Goal: Task Accomplishment & Management: Use online tool/utility

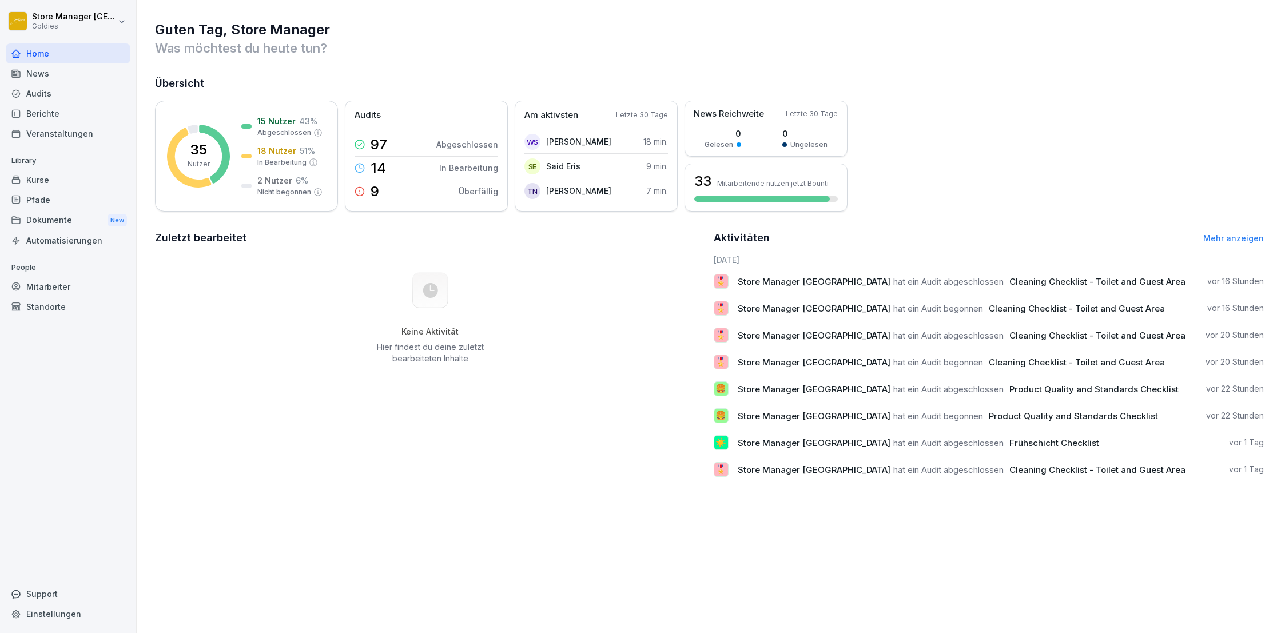
click at [60, 75] on div "News" at bounding box center [68, 73] width 125 height 20
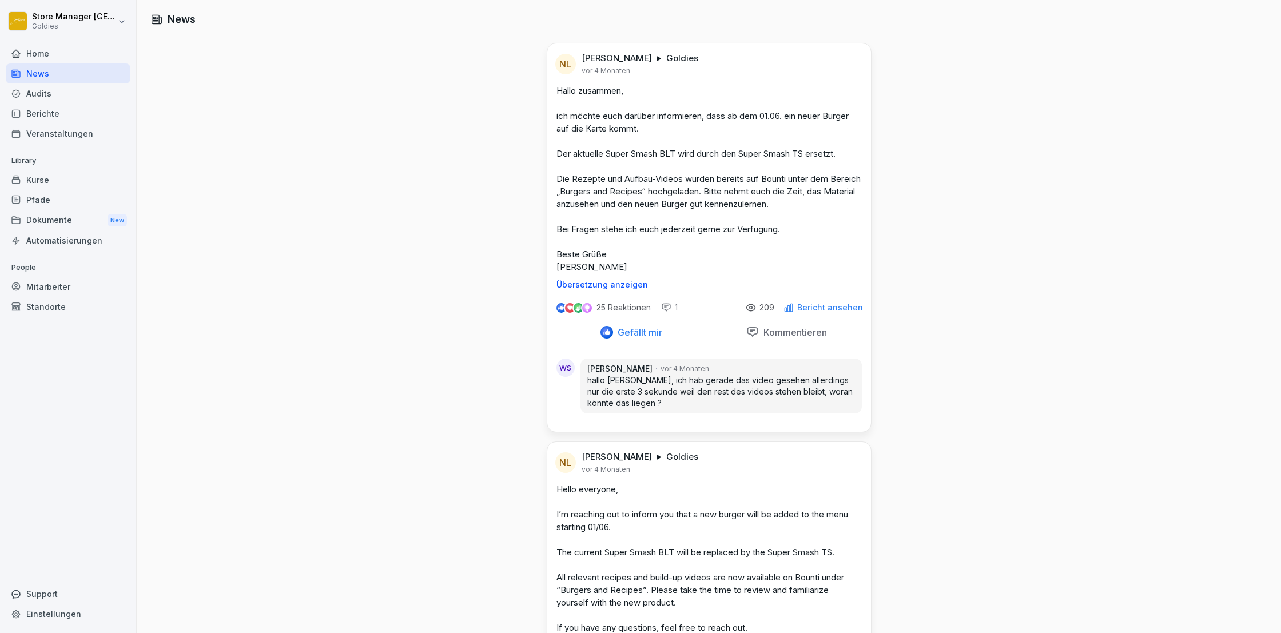
click at [57, 94] on div "Audits" at bounding box center [68, 93] width 125 height 20
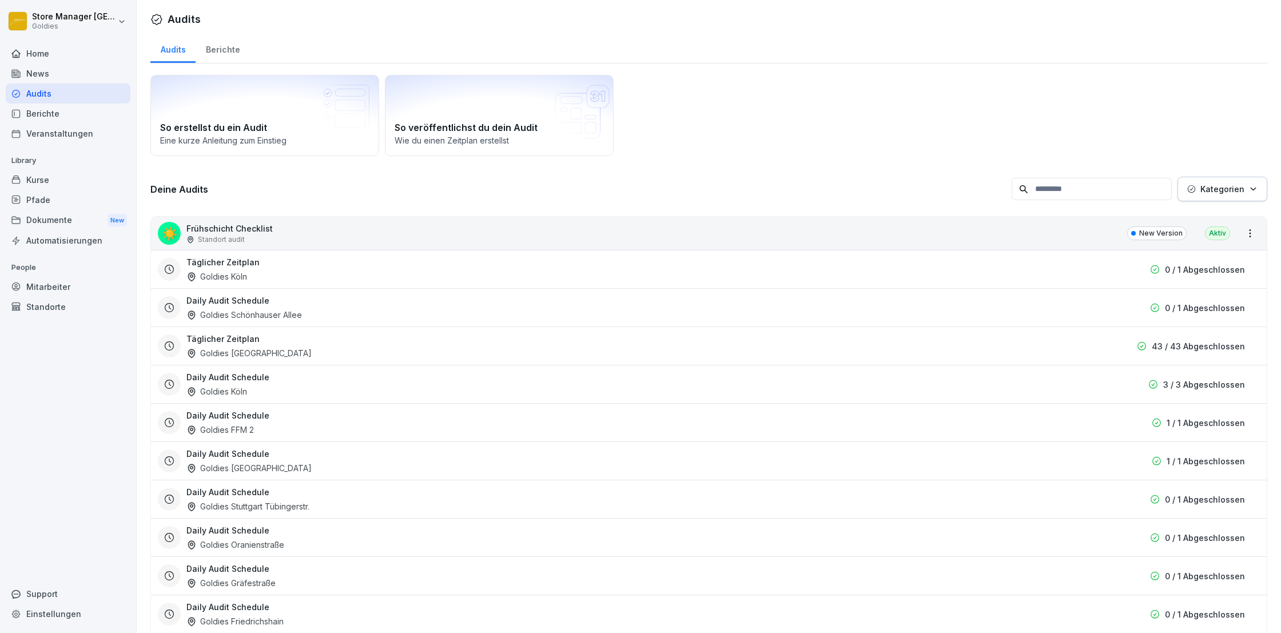
click at [59, 112] on div "Berichte" at bounding box center [68, 114] width 125 height 20
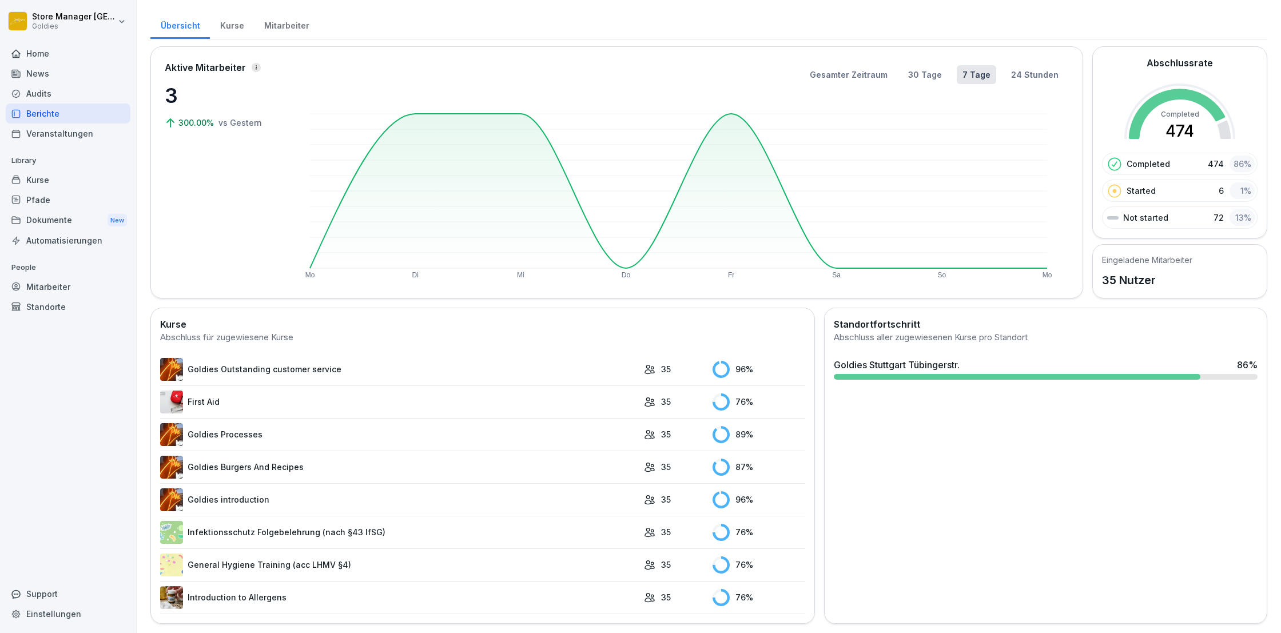
scroll to position [23, 0]
click at [281, 404] on link "First Aid" at bounding box center [399, 402] width 478 height 23
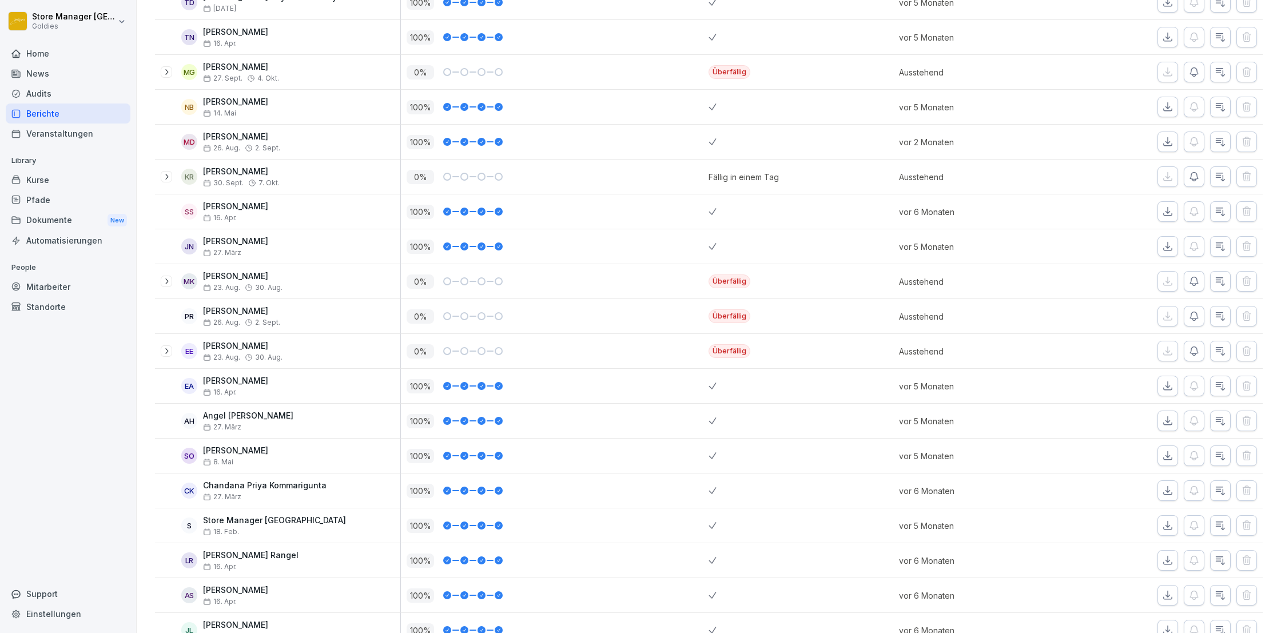
scroll to position [308, 0]
click at [283, 278] on div "[PERSON_NAME] [DATE]. Aug." at bounding box center [242, 279] width 79 height 20
click at [280, 309] on p "[PERSON_NAME]" at bounding box center [241, 309] width 77 height 10
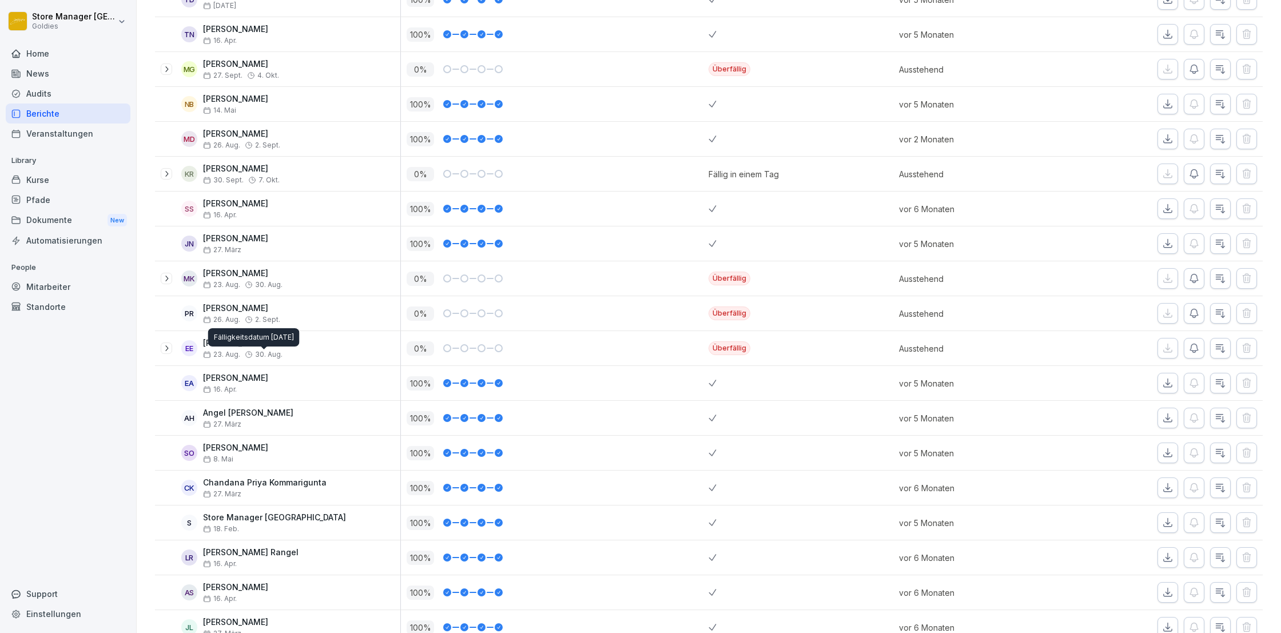
click at [281, 354] on span "30. Aug." at bounding box center [268, 355] width 27 height 8
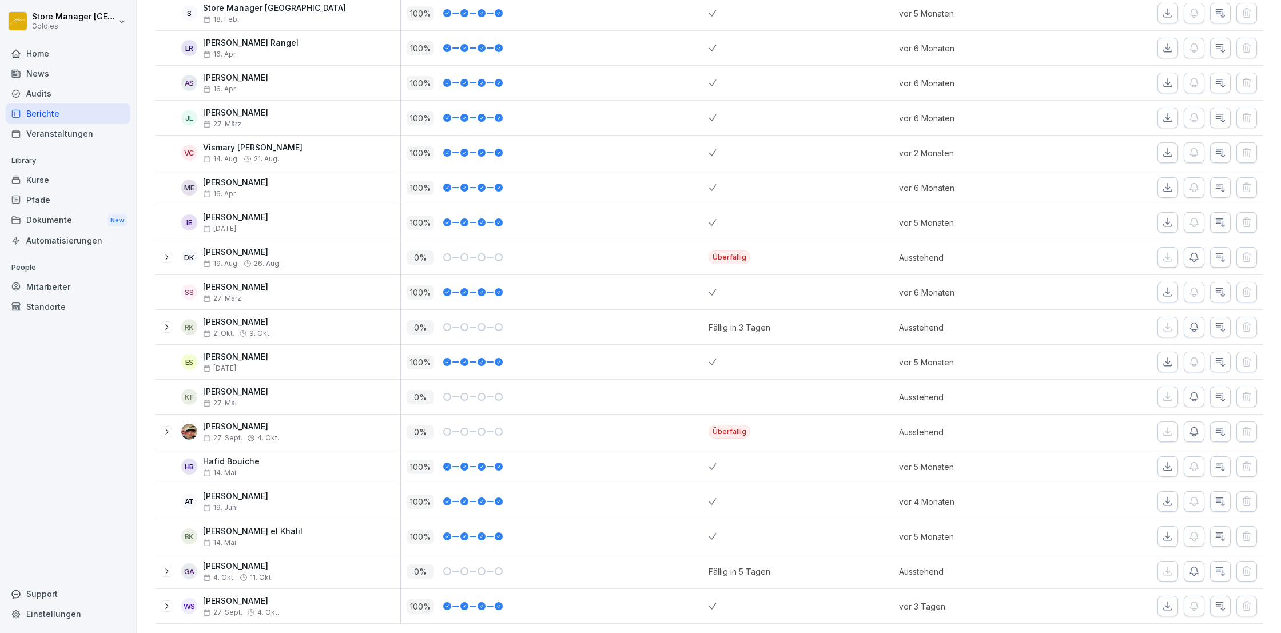
scroll to position [817, 0]
click at [1195, 571] on icon "button" at bounding box center [1193, 571] width 11 height 11
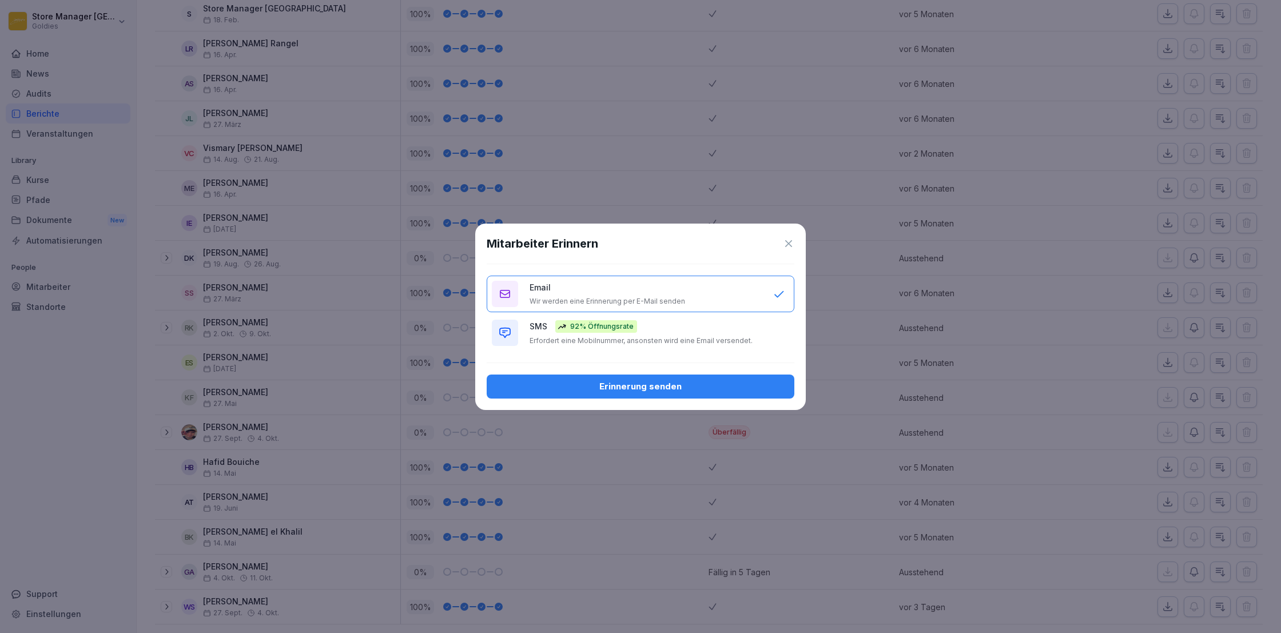
click at [777, 333] on button "SMS 92% Öffnungsrate Erfordert eine Mobilnummer, ansonsten wird eine Email vers…" at bounding box center [641, 333] width 308 height 37
click at [773, 292] on button "Email Wir werden eine Erinnerung per E-Mail senden" at bounding box center [641, 294] width 308 height 37
click at [750, 391] on div "Erinnerung senden" at bounding box center [640, 386] width 289 height 13
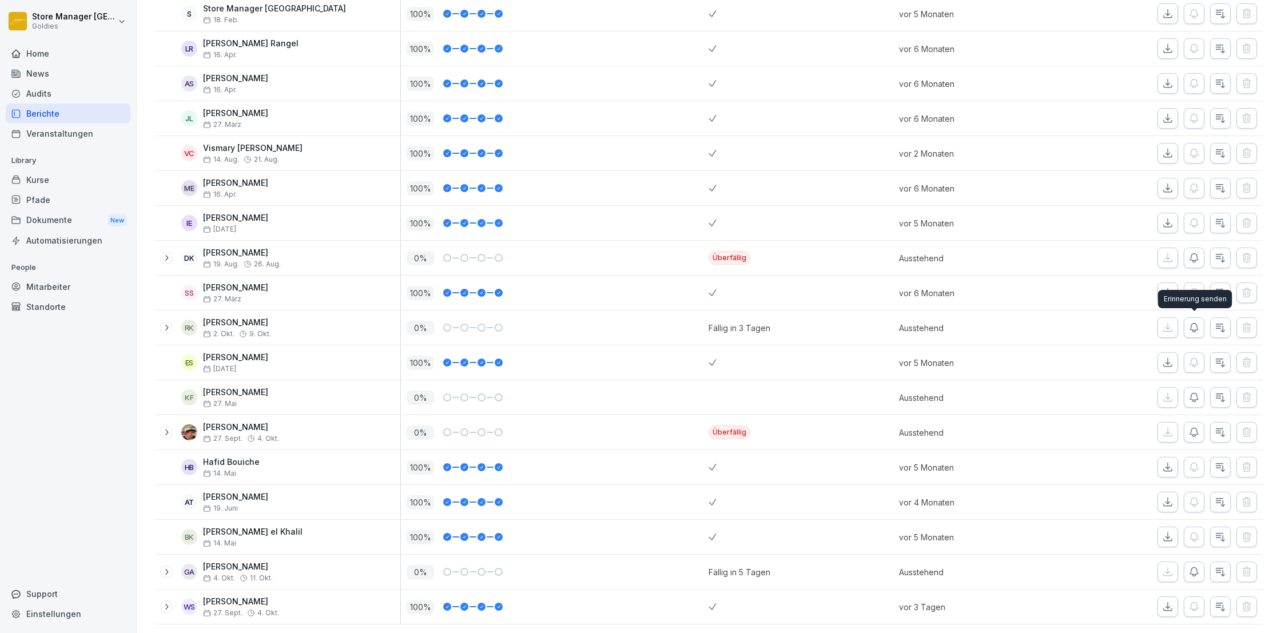
click at [1199, 328] on icon "button" at bounding box center [1193, 327] width 11 height 11
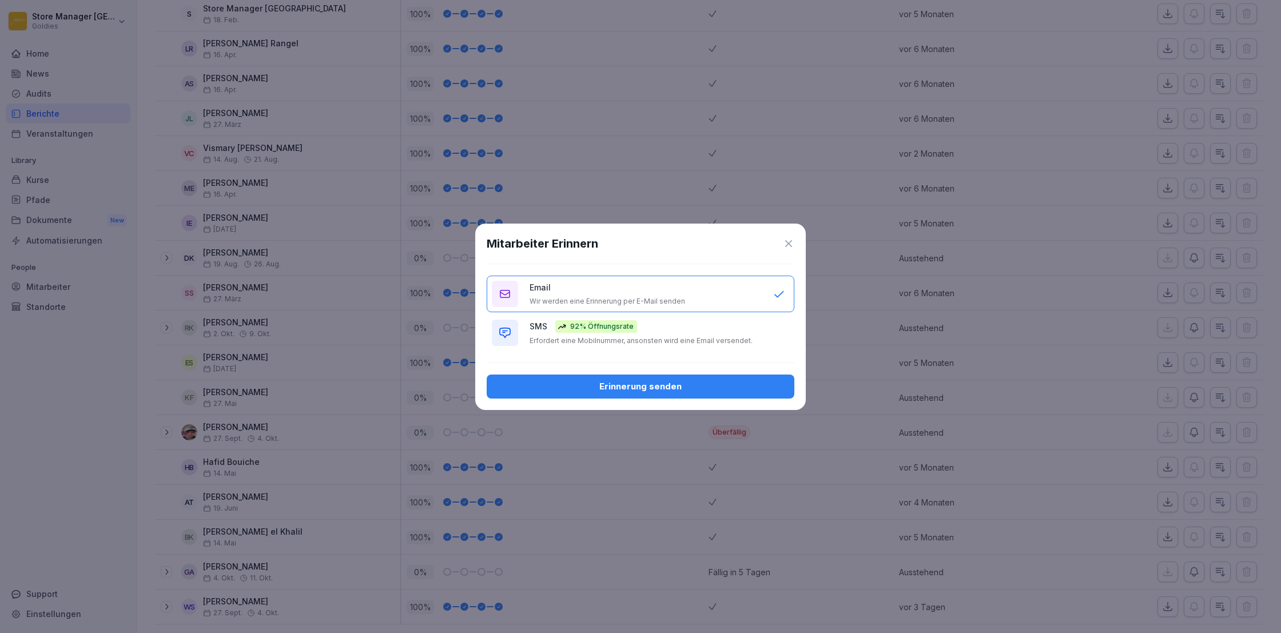
click at [734, 395] on button "Erinnerung senden" at bounding box center [641, 387] width 308 height 24
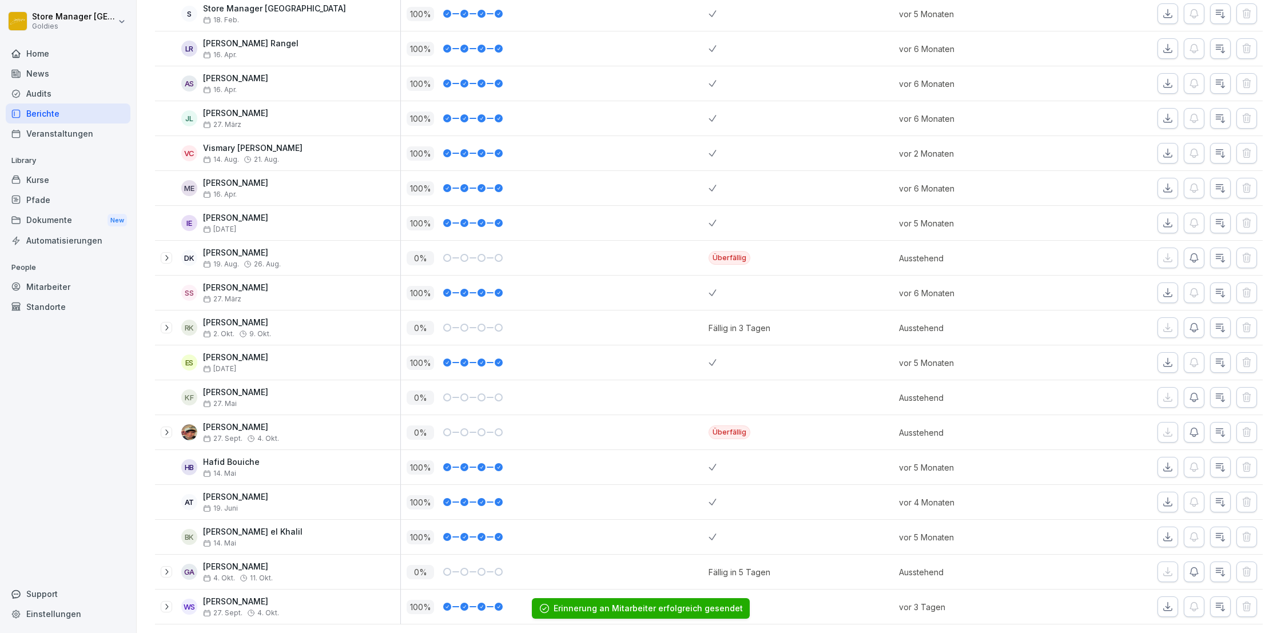
click at [1194, 254] on icon "button" at bounding box center [1194, 258] width 8 height 9
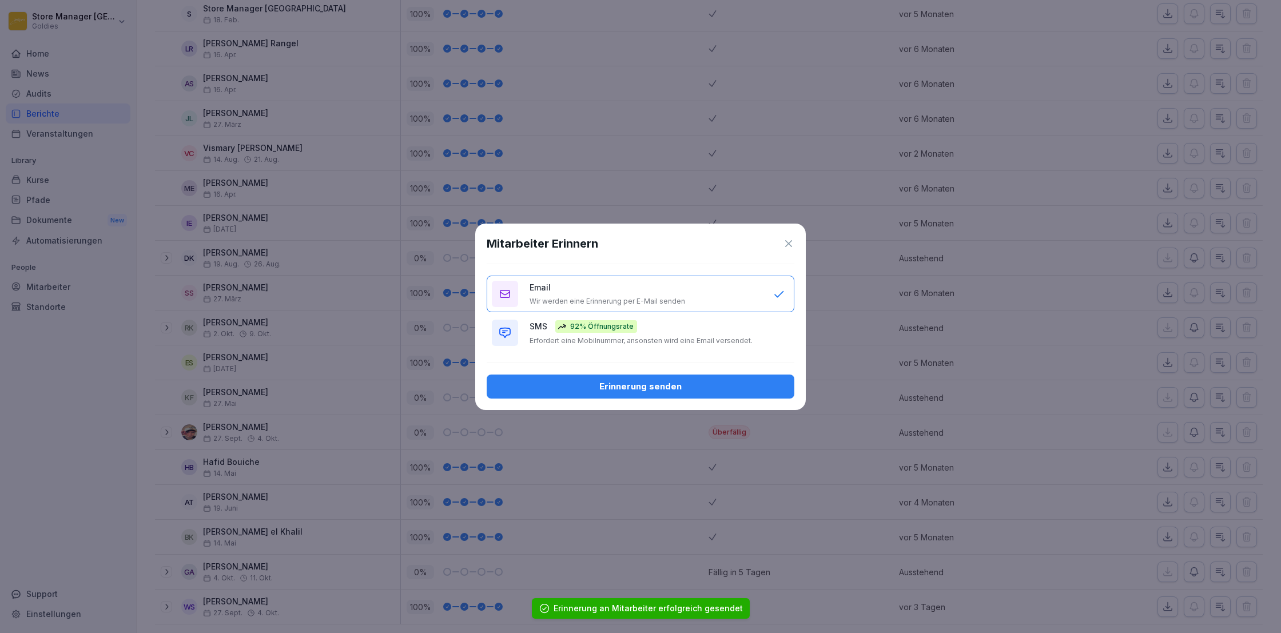
click at [682, 391] on div "Erinnerung senden" at bounding box center [640, 386] width 289 height 13
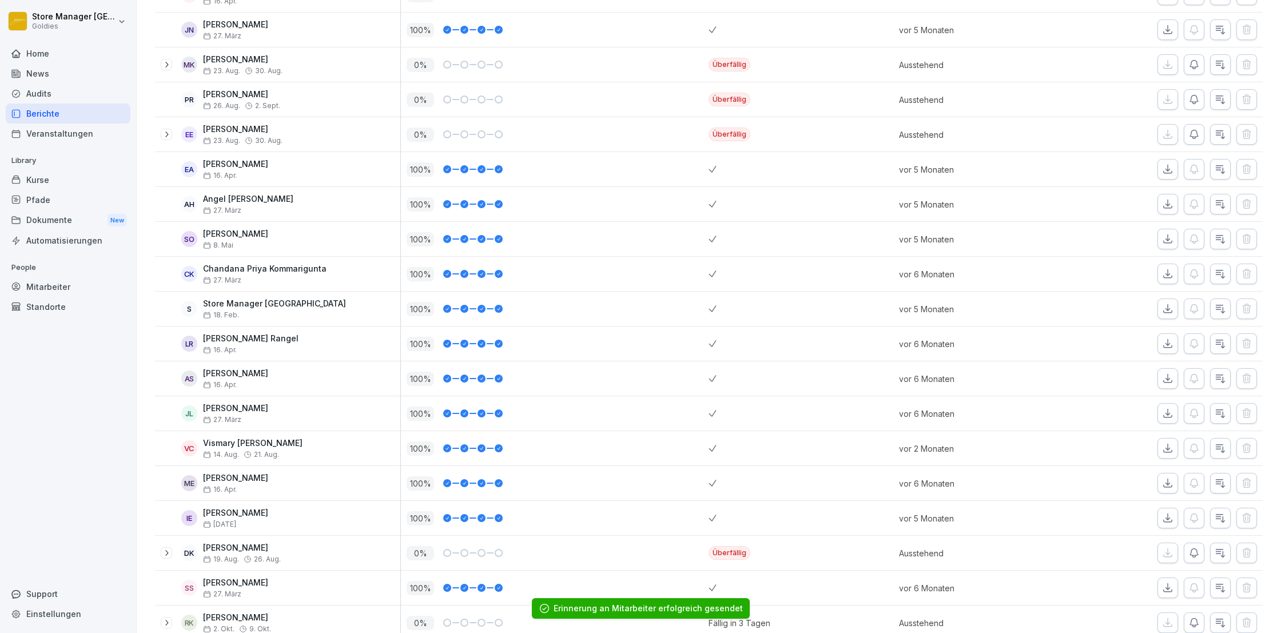
scroll to position [506, 0]
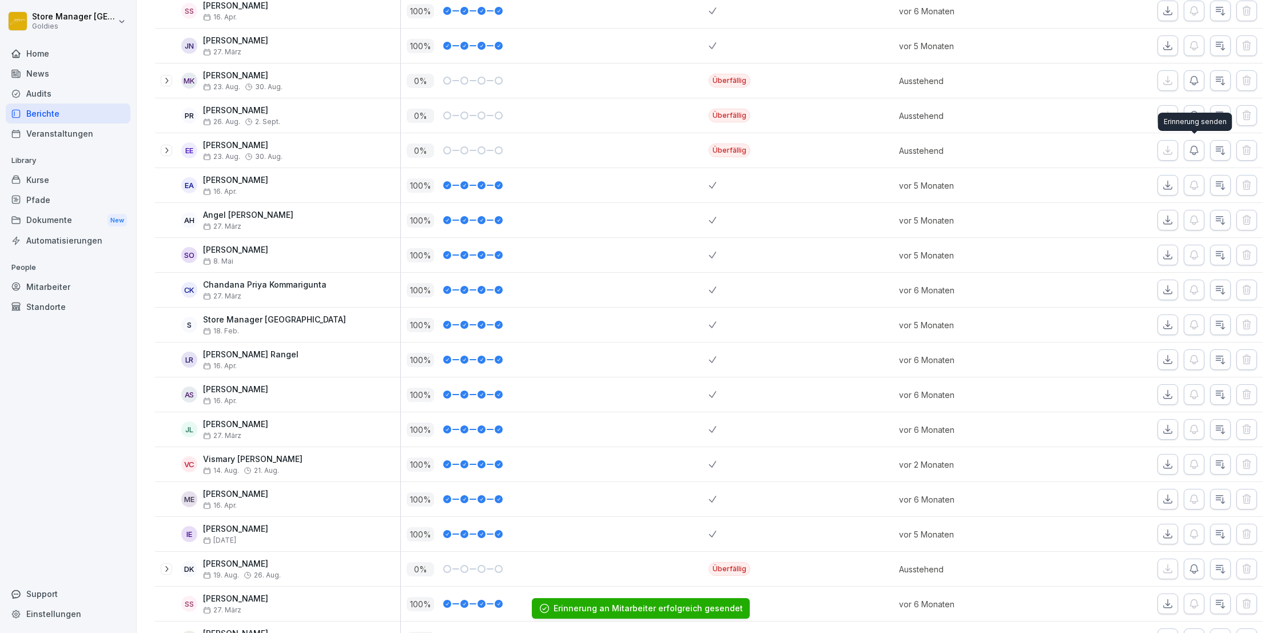
click at [1194, 150] on icon "button" at bounding box center [1193, 150] width 11 height 11
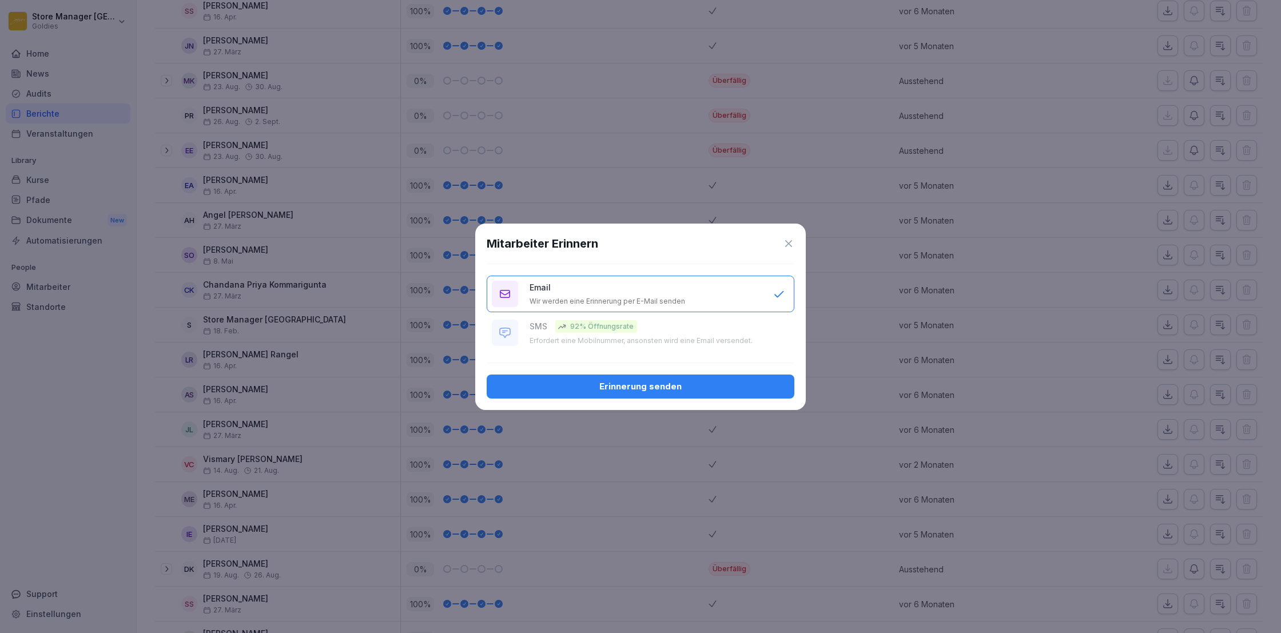
click at [708, 392] on div "Erinnerung senden" at bounding box center [640, 386] width 289 height 13
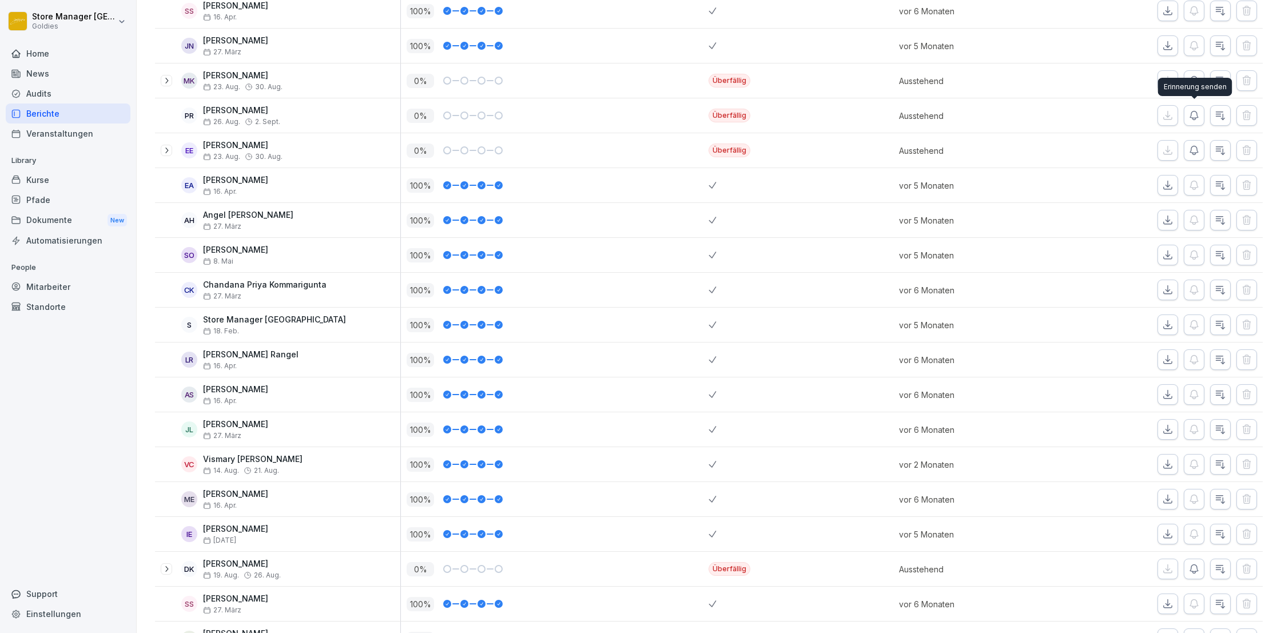
click at [1195, 114] on icon "button" at bounding box center [1193, 115] width 11 height 11
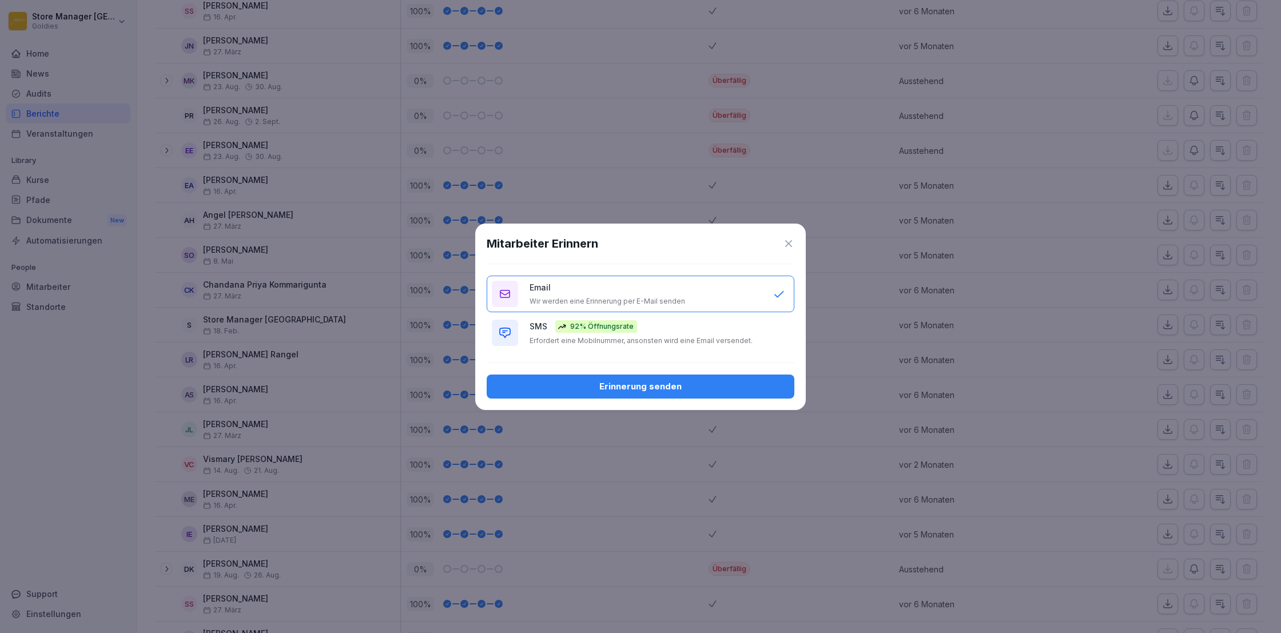
click at [693, 388] on div "Erinnerung senden" at bounding box center [640, 386] width 289 height 13
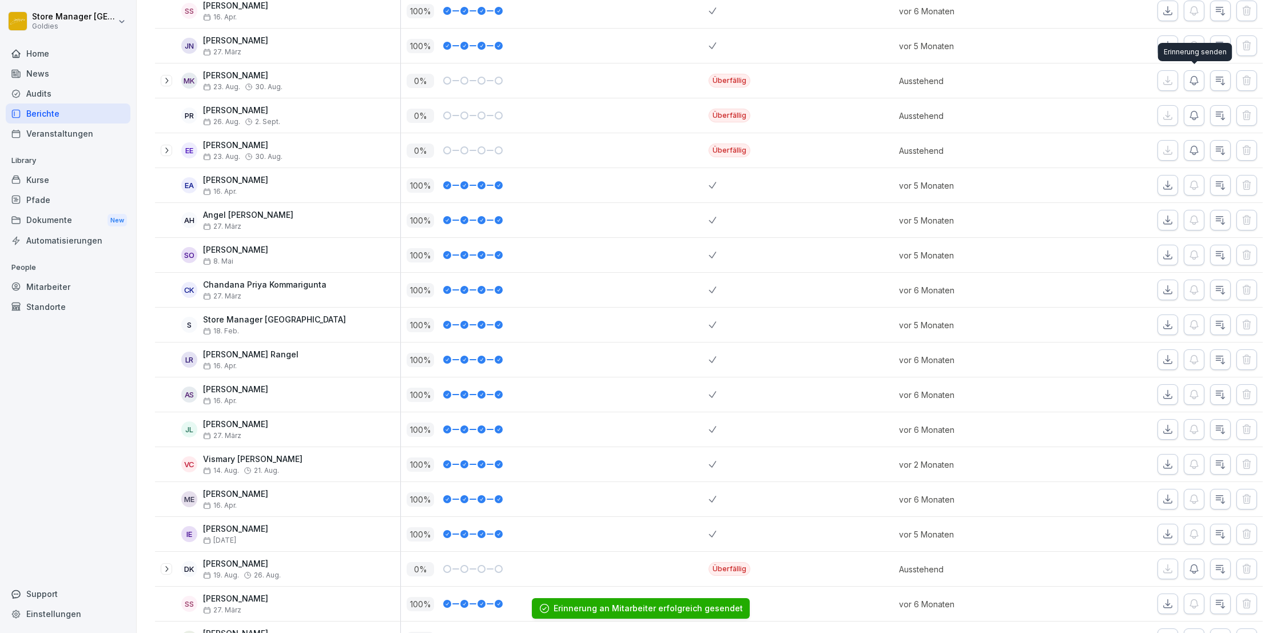
click at [1198, 76] on icon "button" at bounding box center [1193, 80] width 11 height 11
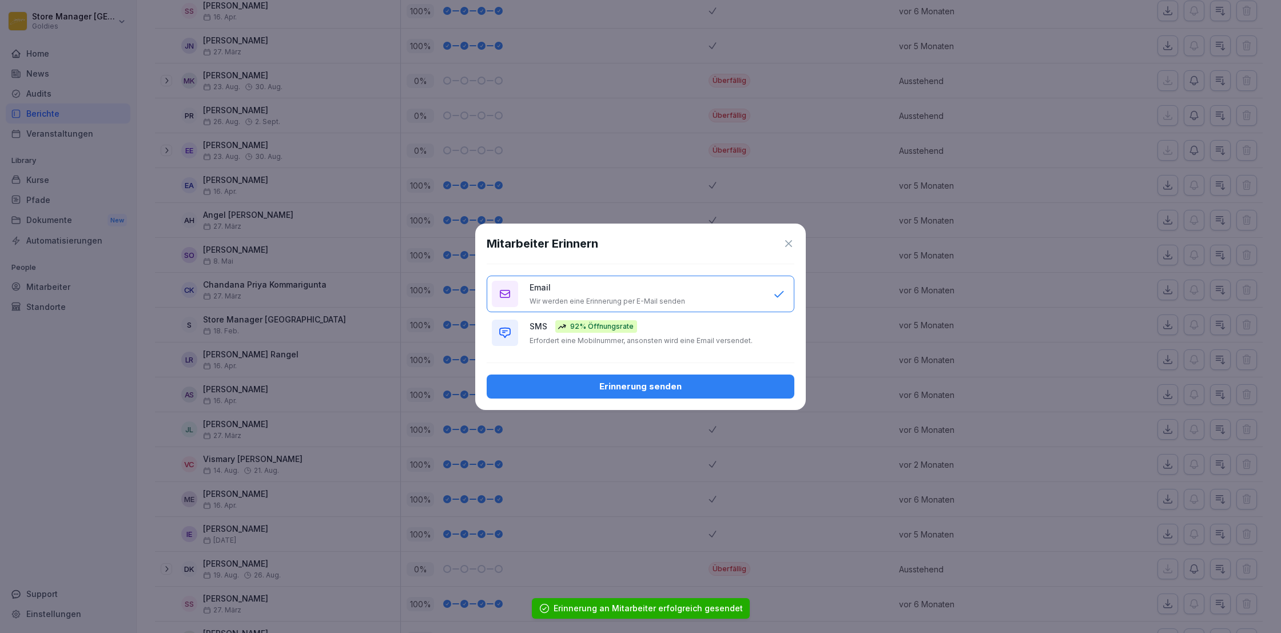
click at [698, 389] on div "Erinnerung senden" at bounding box center [640, 386] width 289 height 13
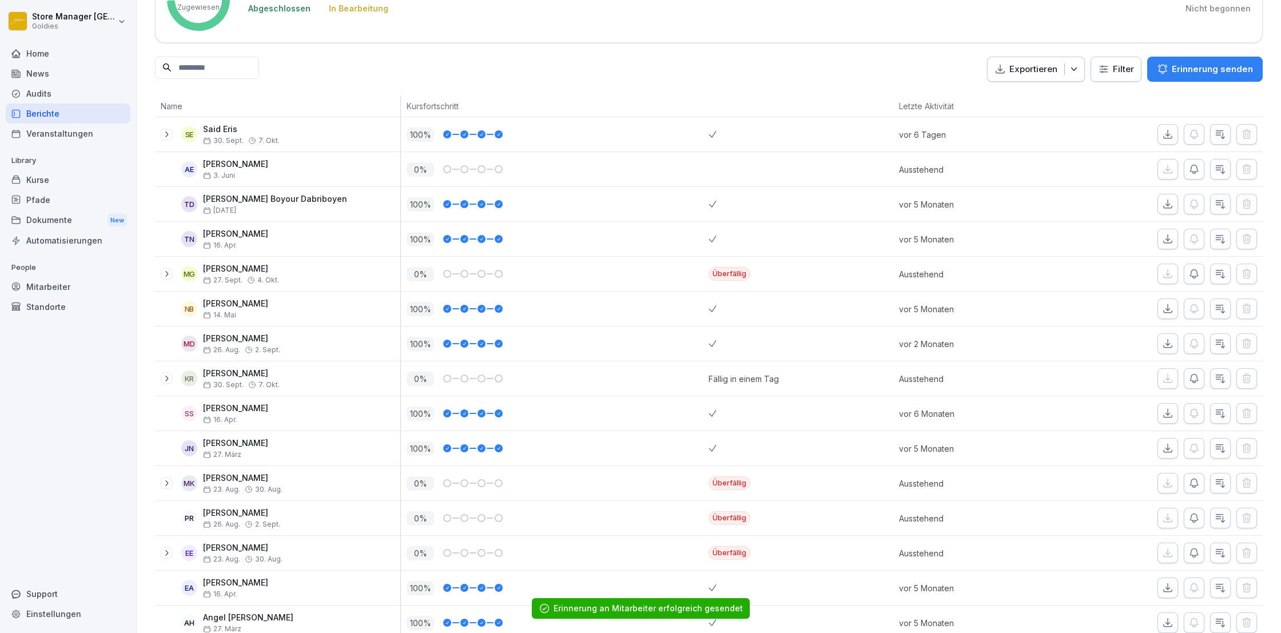
scroll to position [111, 0]
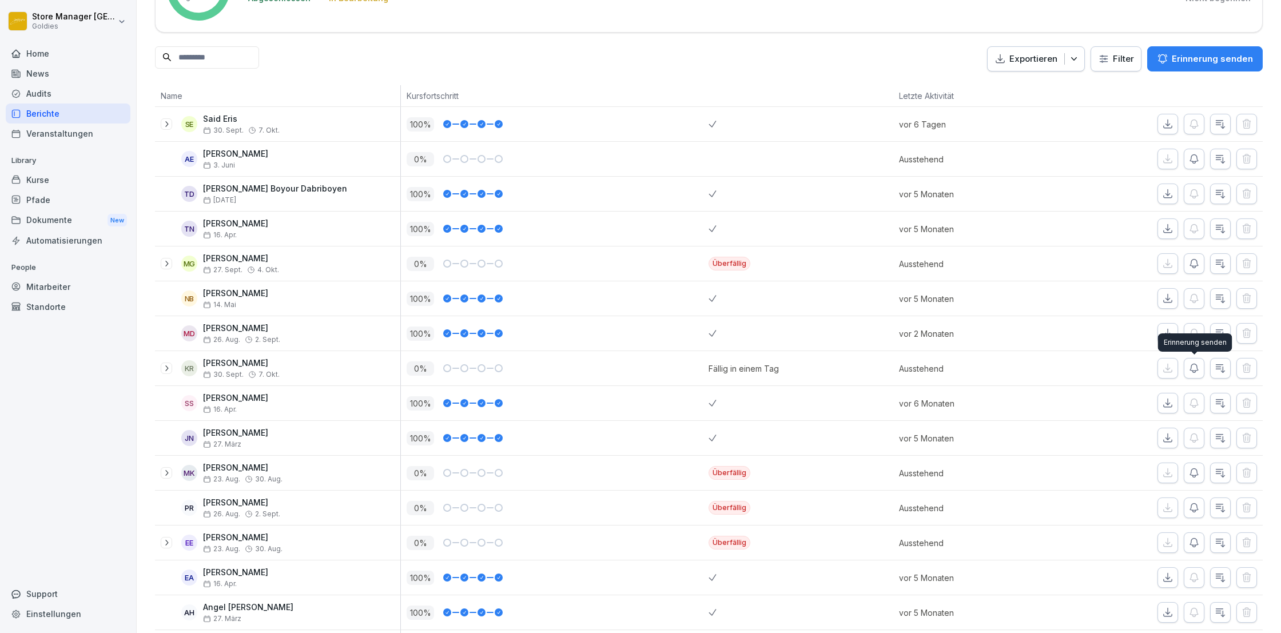
click at [1198, 371] on icon "button" at bounding box center [1193, 368] width 11 height 11
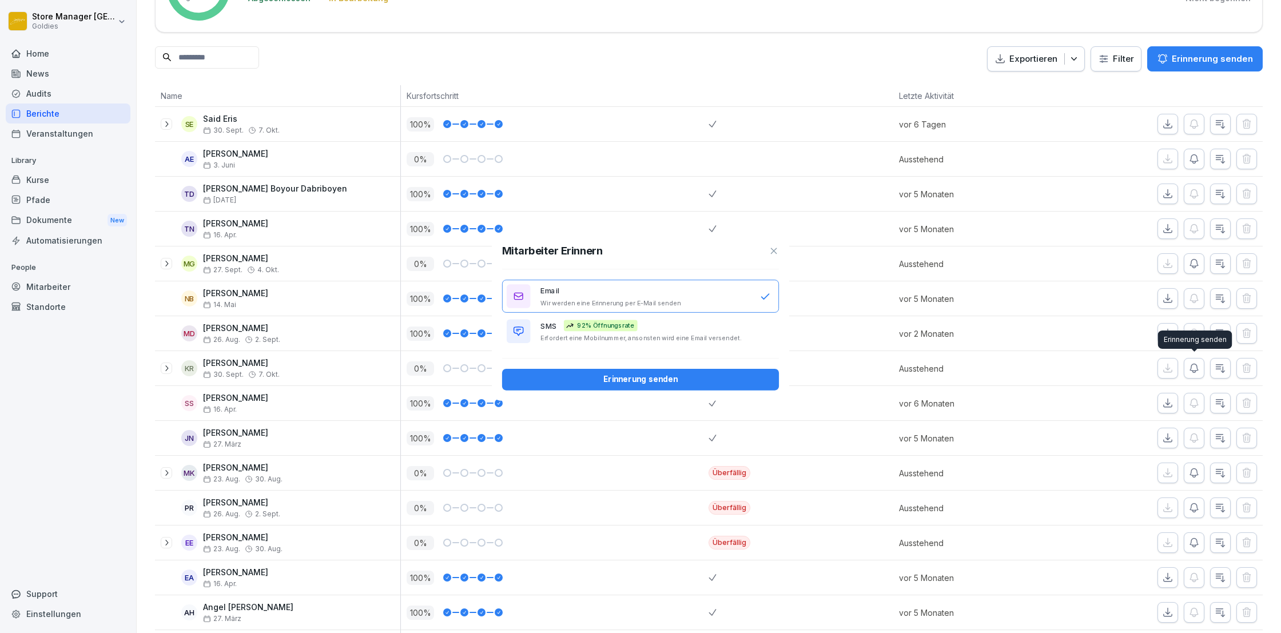
scroll to position [113, 0]
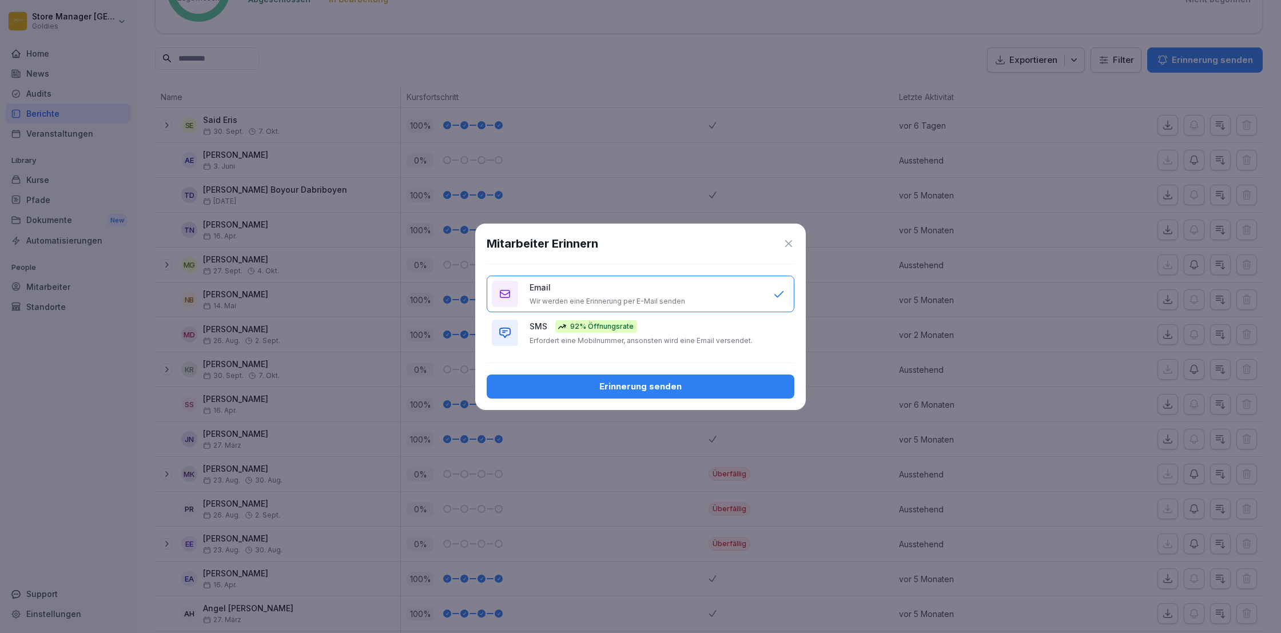
click at [666, 387] on div "Erinnerung senden" at bounding box center [640, 386] width 289 height 13
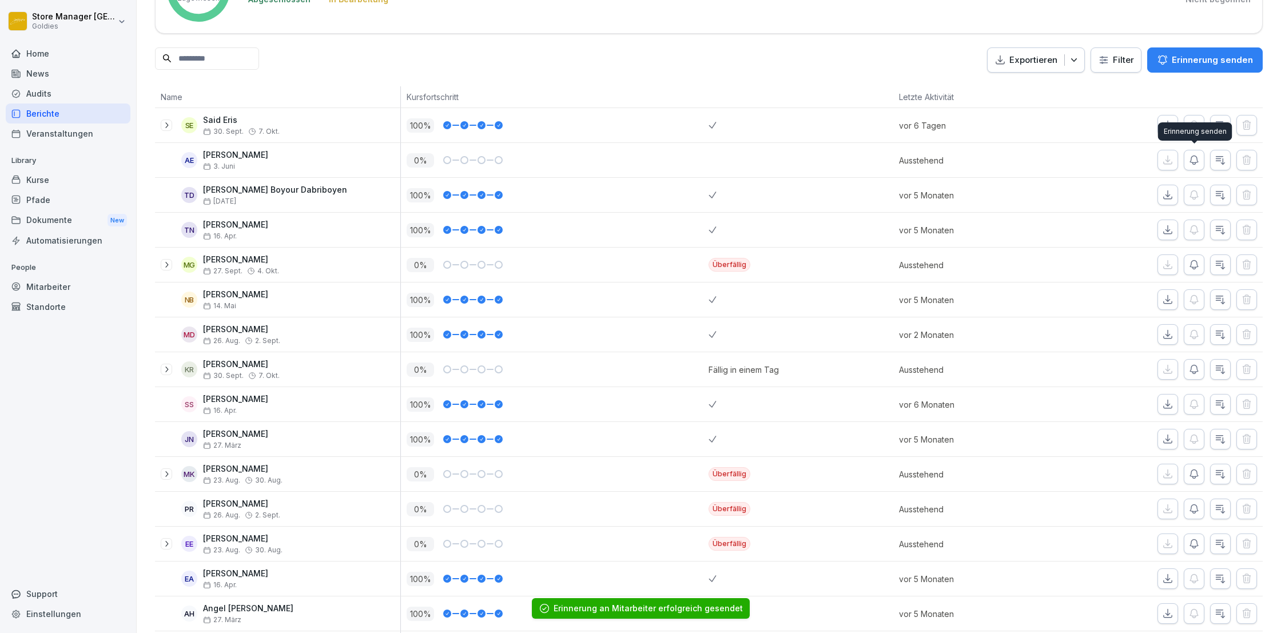
click at [1195, 164] on icon "button" at bounding box center [1194, 160] width 8 height 9
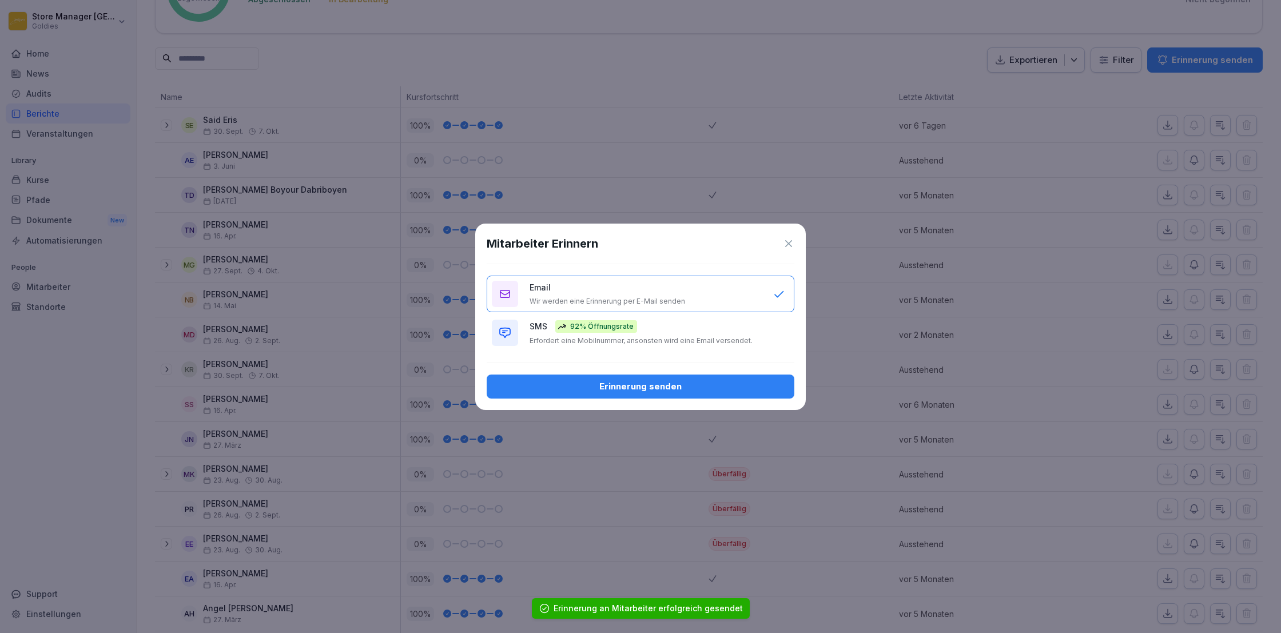
click at [636, 387] on div "Erinnerung senden" at bounding box center [640, 386] width 289 height 13
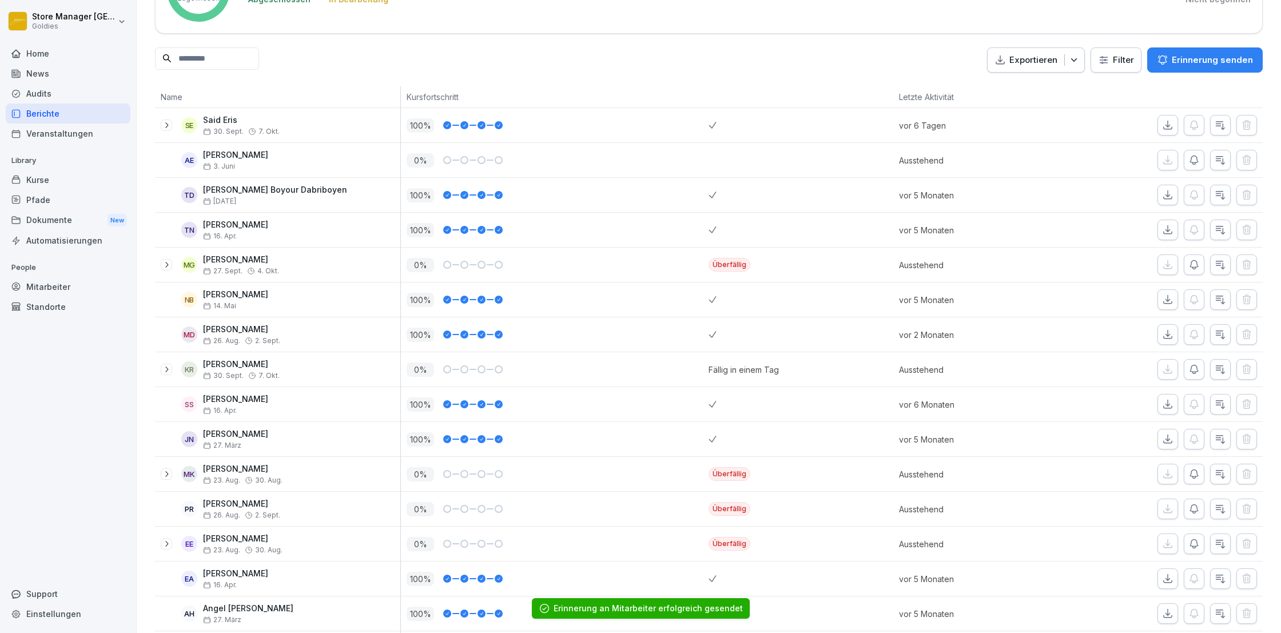
click at [74, 133] on div "Veranstaltungen" at bounding box center [68, 134] width 125 height 20
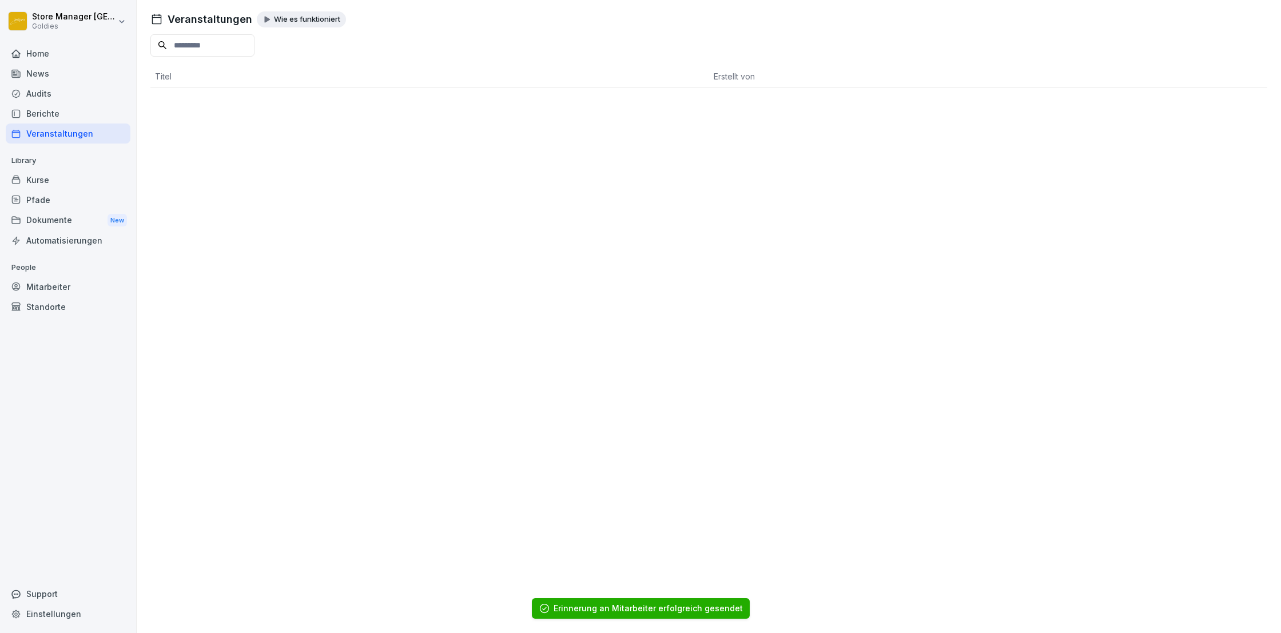
click at [42, 115] on div "Berichte" at bounding box center [68, 114] width 125 height 20
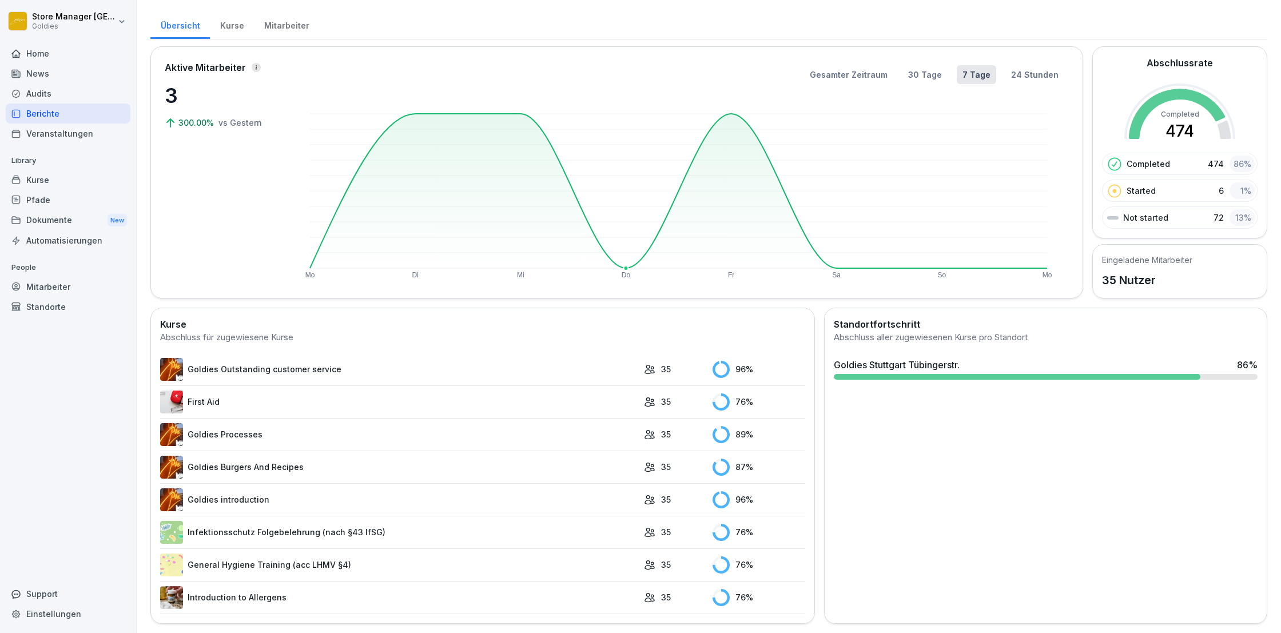
scroll to position [23, 0]
click at [312, 369] on link "Goldies Outstanding customer service" at bounding box center [399, 370] width 478 height 23
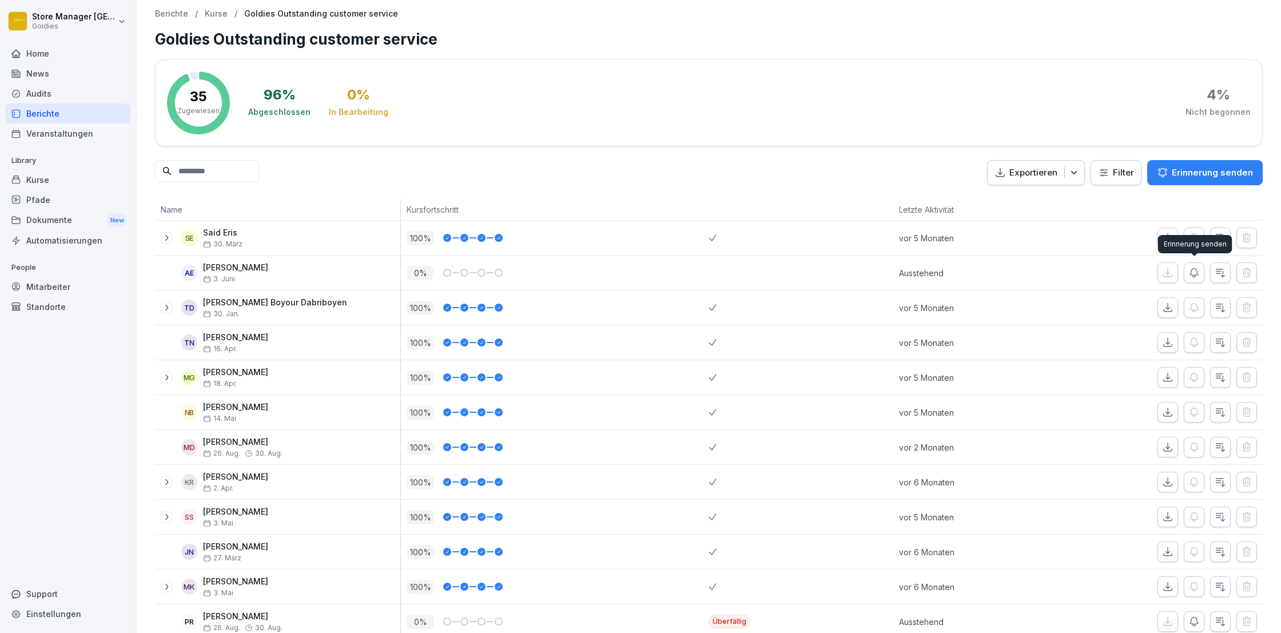
click at [1198, 272] on icon "button" at bounding box center [1193, 272] width 11 height 11
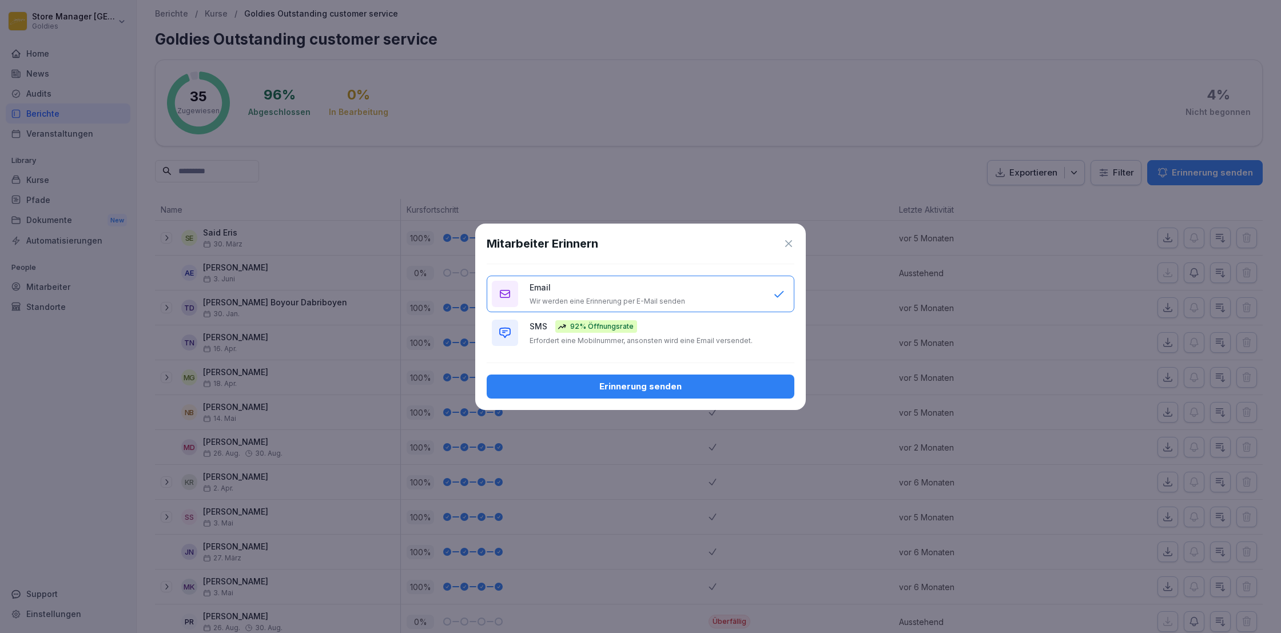
click at [715, 383] on div "Erinnerung senden" at bounding box center [640, 386] width 289 height 13
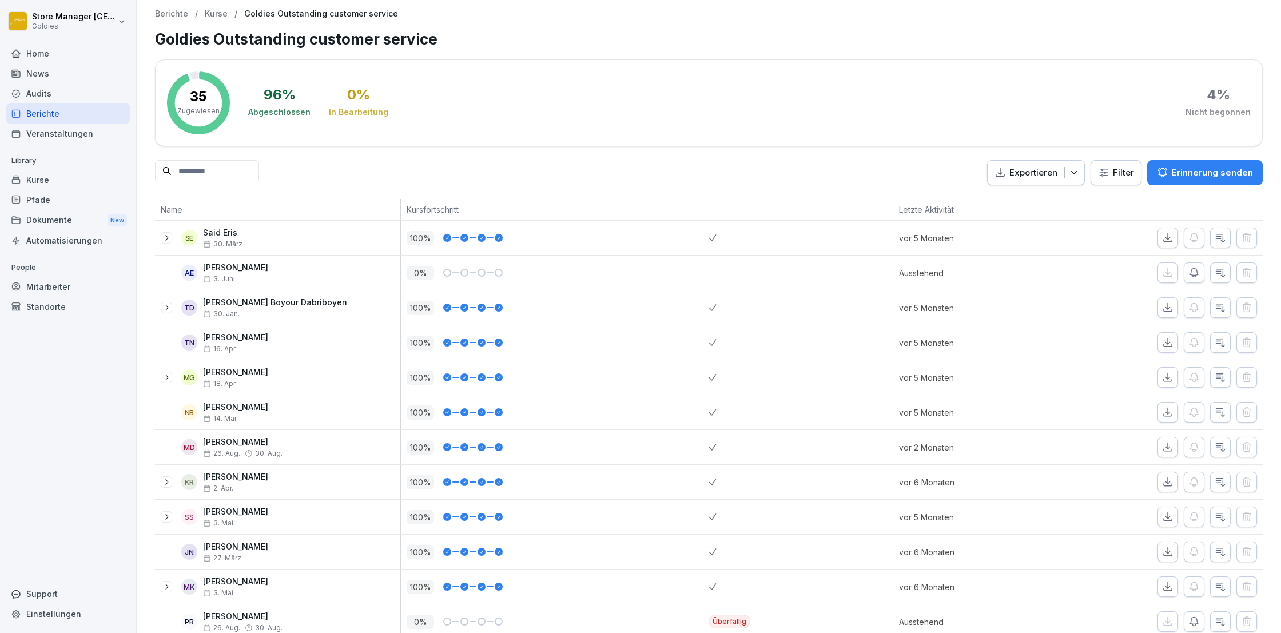
click at [47, 115] on div "Berichte" at bounding box center [68, 114] width 125 height 20
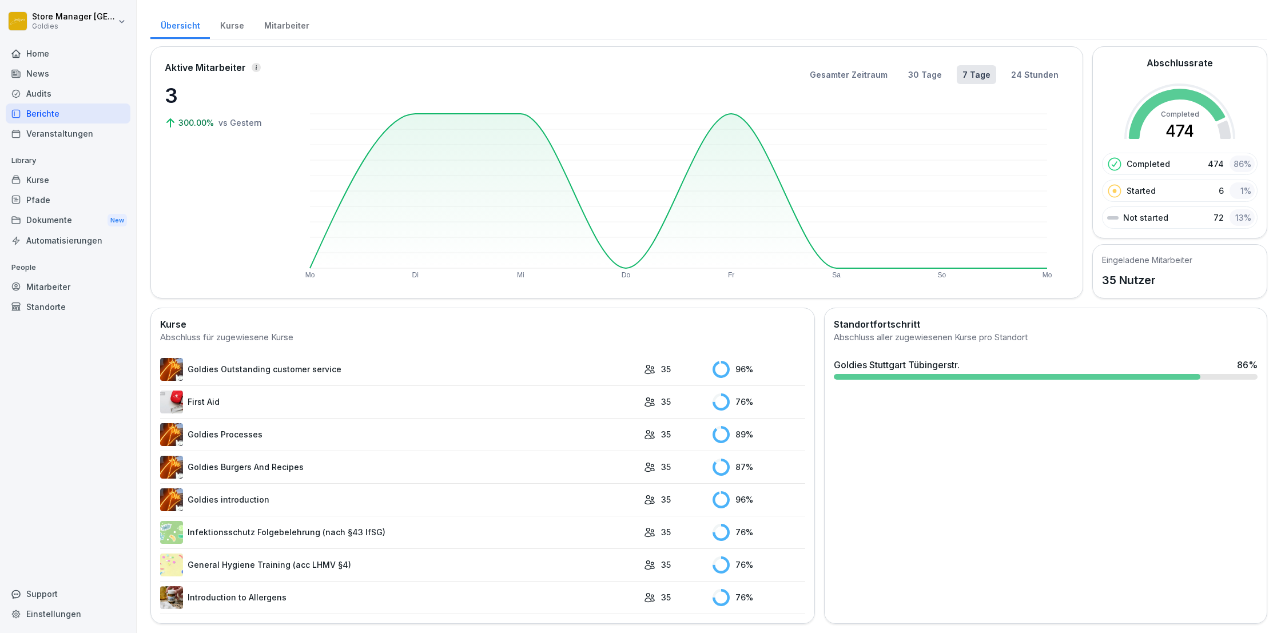
scroll to position [23, 0]
click at [513, 435] on link "Goldies Processes" at bounding box center [399, 435] width 478 height 23
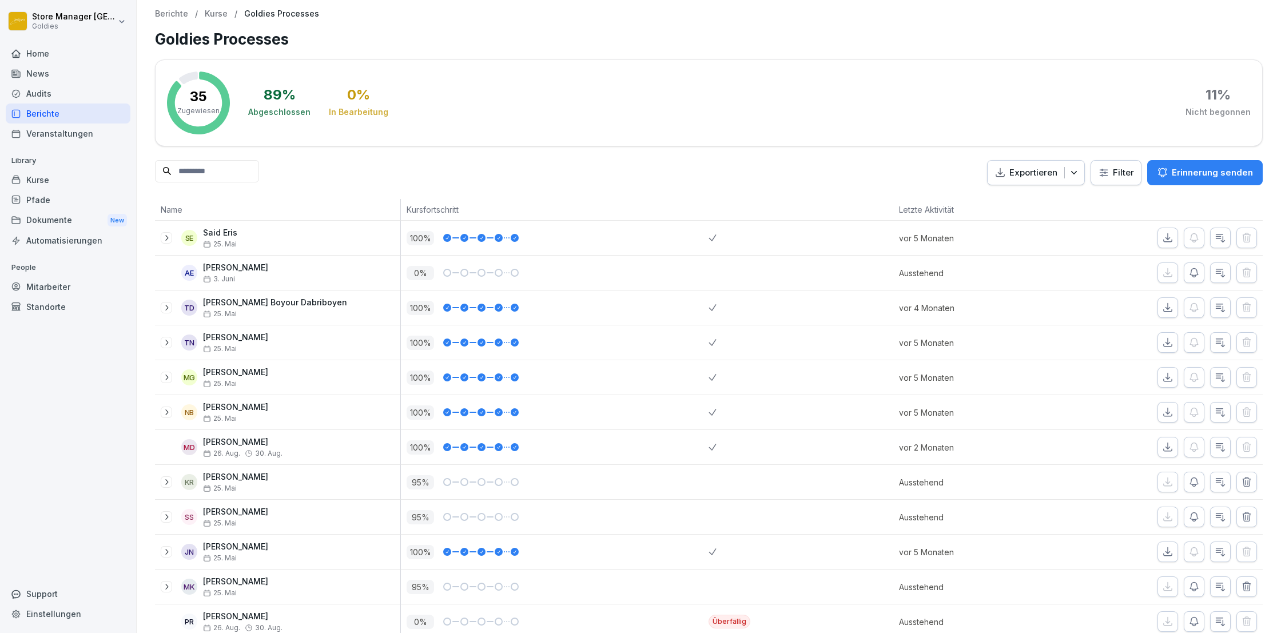
click at [1190, 267] on icon "button" at bounding box center [1193, 272] width 11 height 11
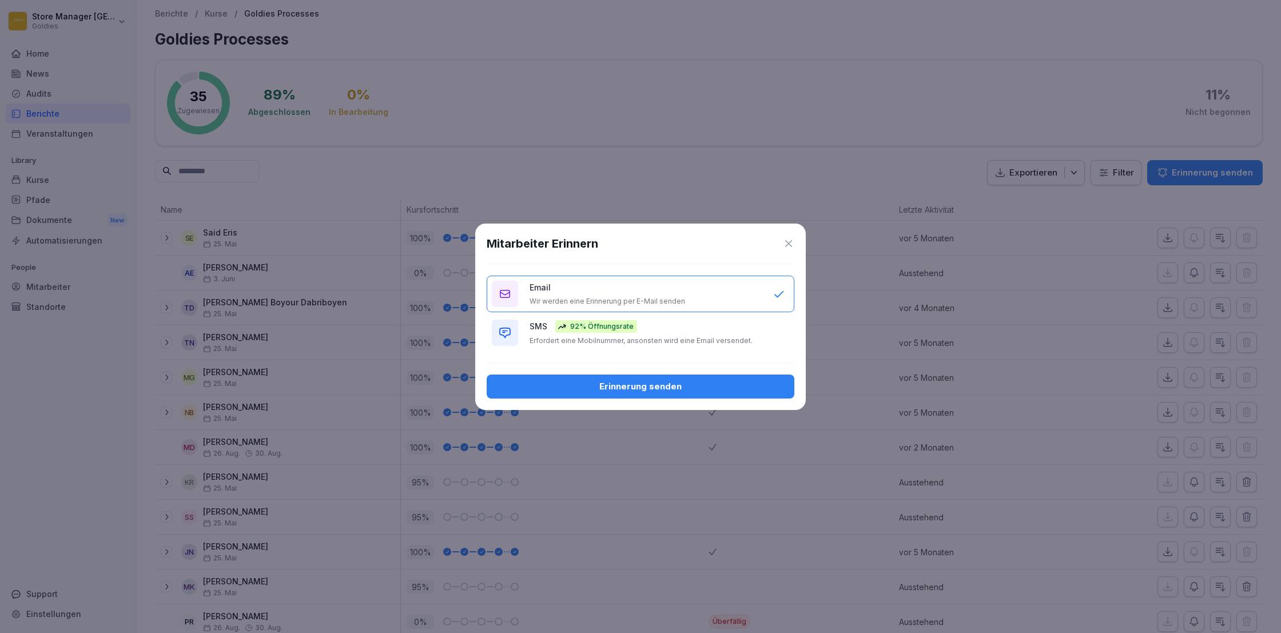
drag, startPoint x: 733, startPoint y: 385, endPoint x: 748, endPoint y: 394, distance: 17.2
click at [733, 385] on div "Erinnerung senden" at bounding box center [640, 386] width 289 height 13
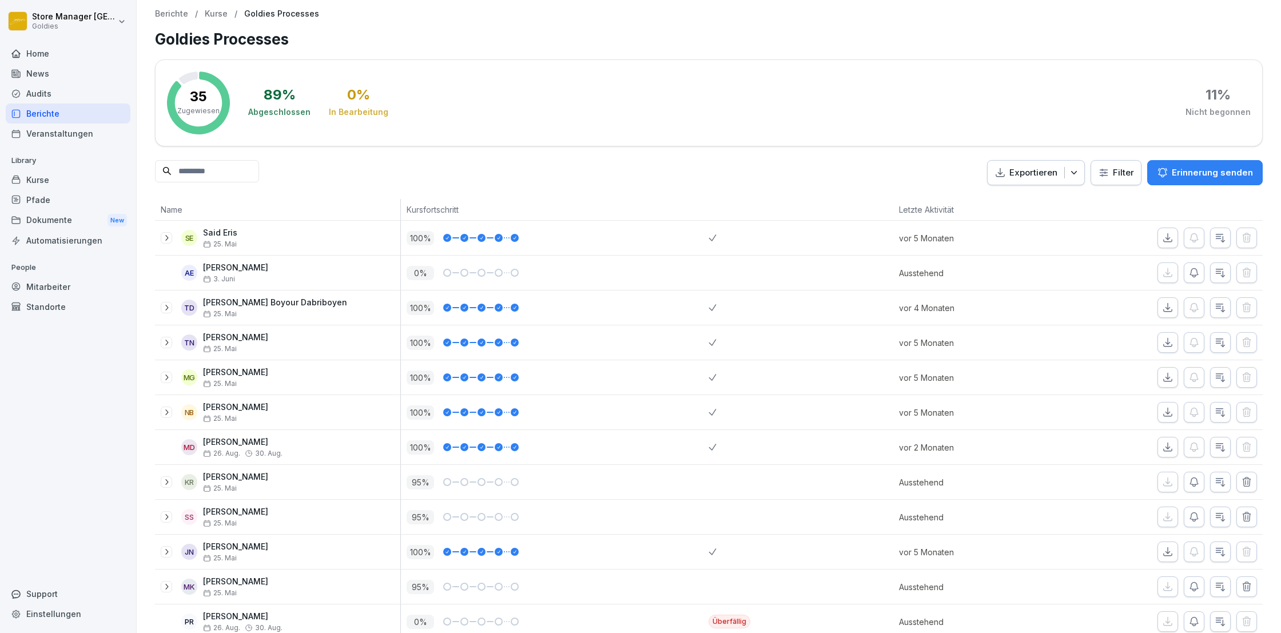
click at [1196, 478] on icon "button" at bounding box center [1194, 482] width 8 height 9
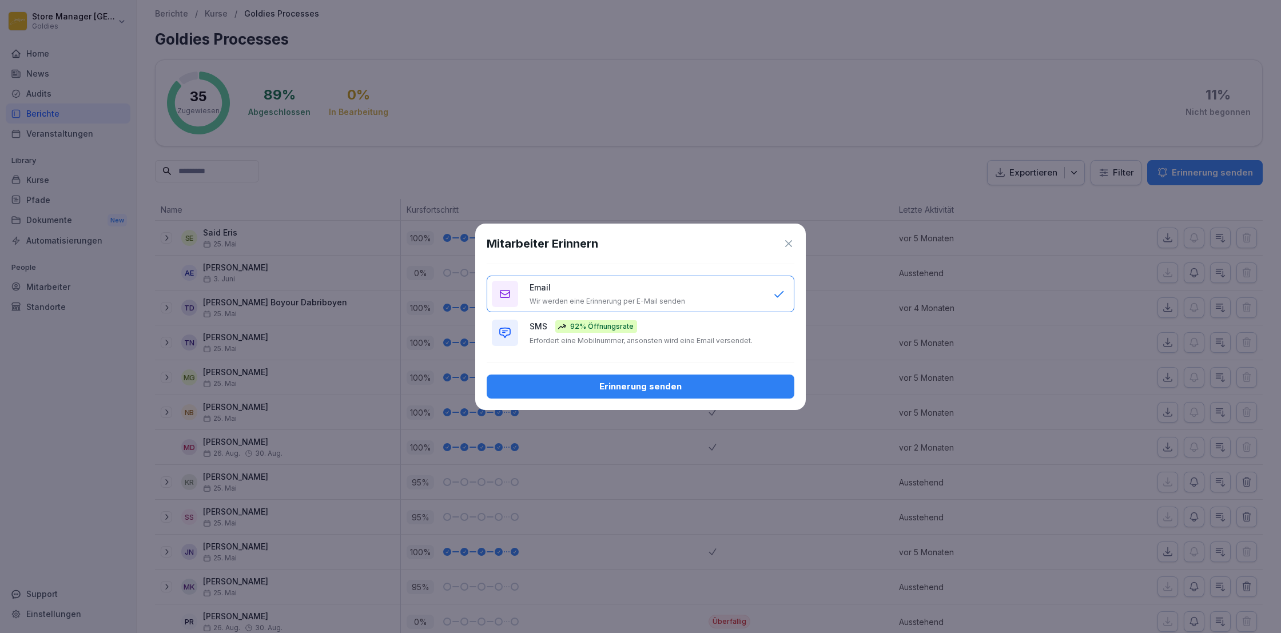
click at [752, 392] on div "Erinnerung senden" at bounding box center [640, 386] width 289 height 13
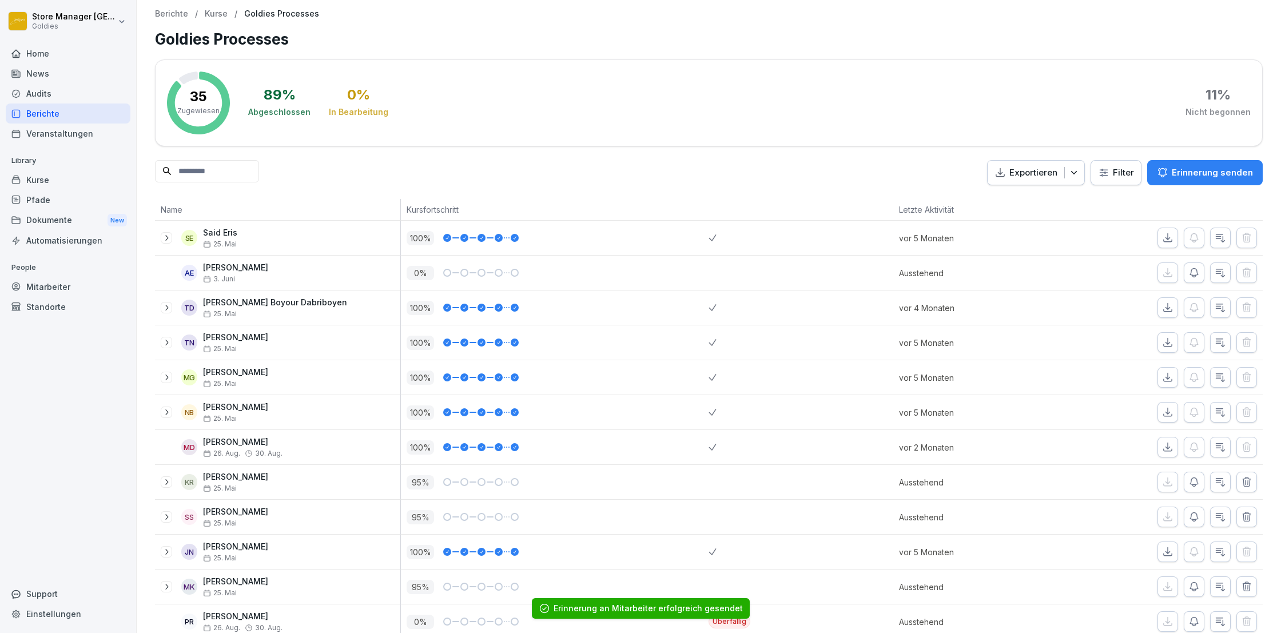
click at [1195, 515] on icon "button" at bounding box center [1193, 516] width 11 height 11
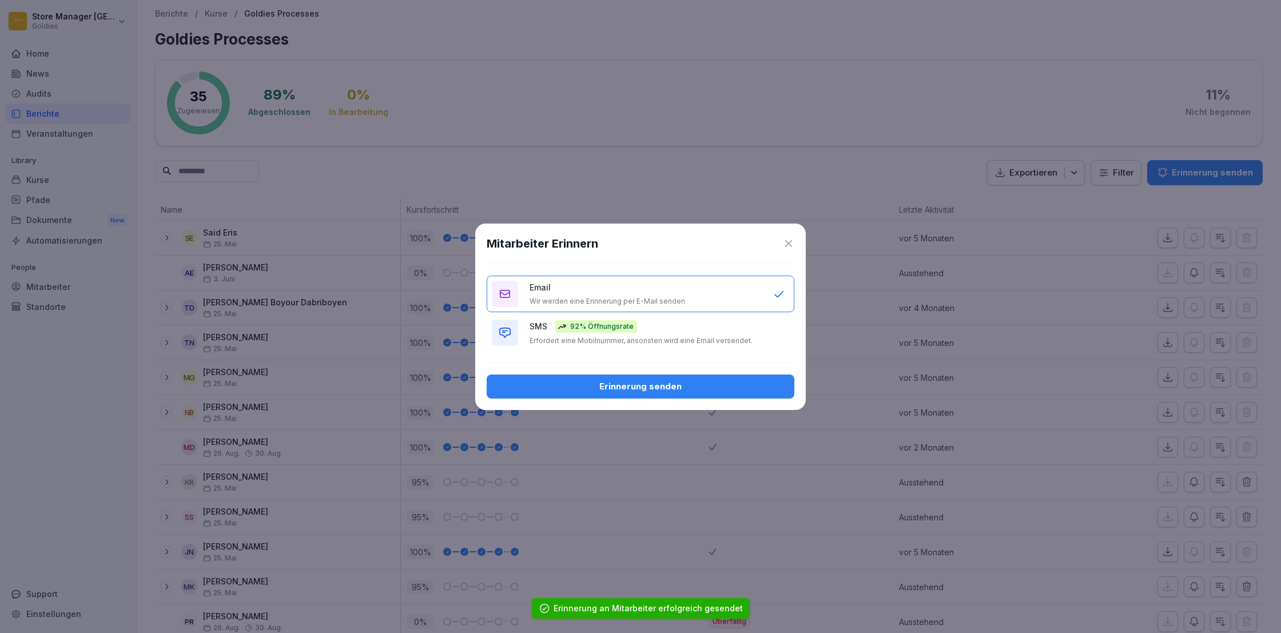
click at [665, 391] on div "Erinnerung senden" at bounding box center [640, 386] width 289 height 13
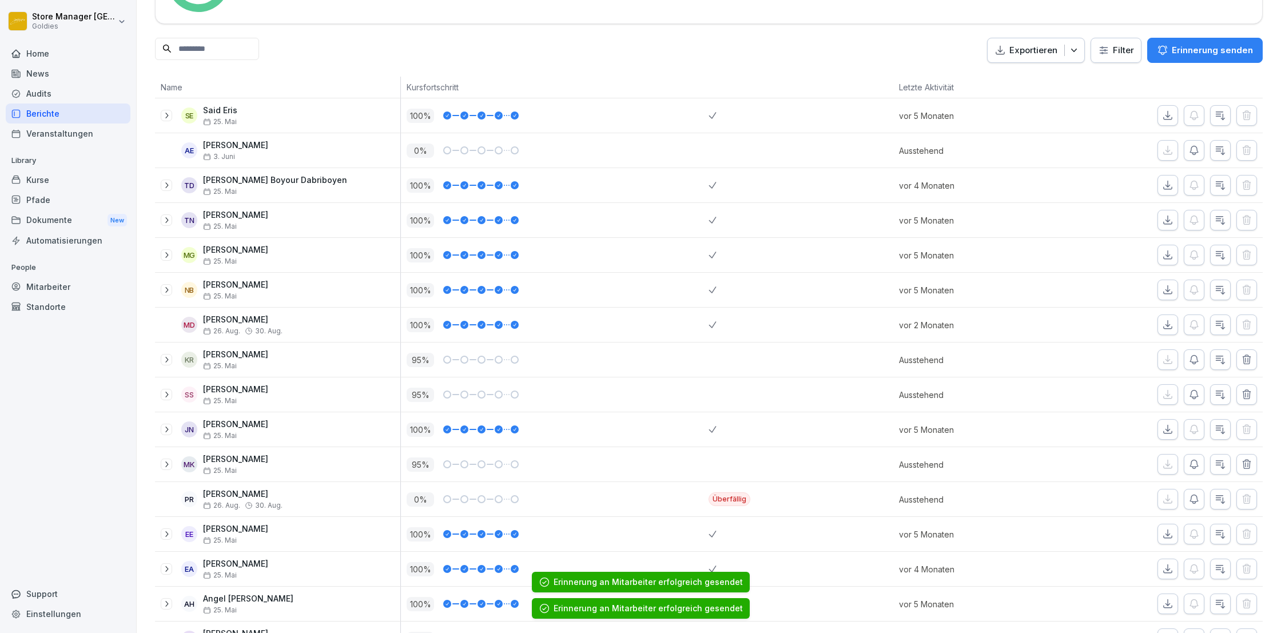
scroll to position [126, 0]
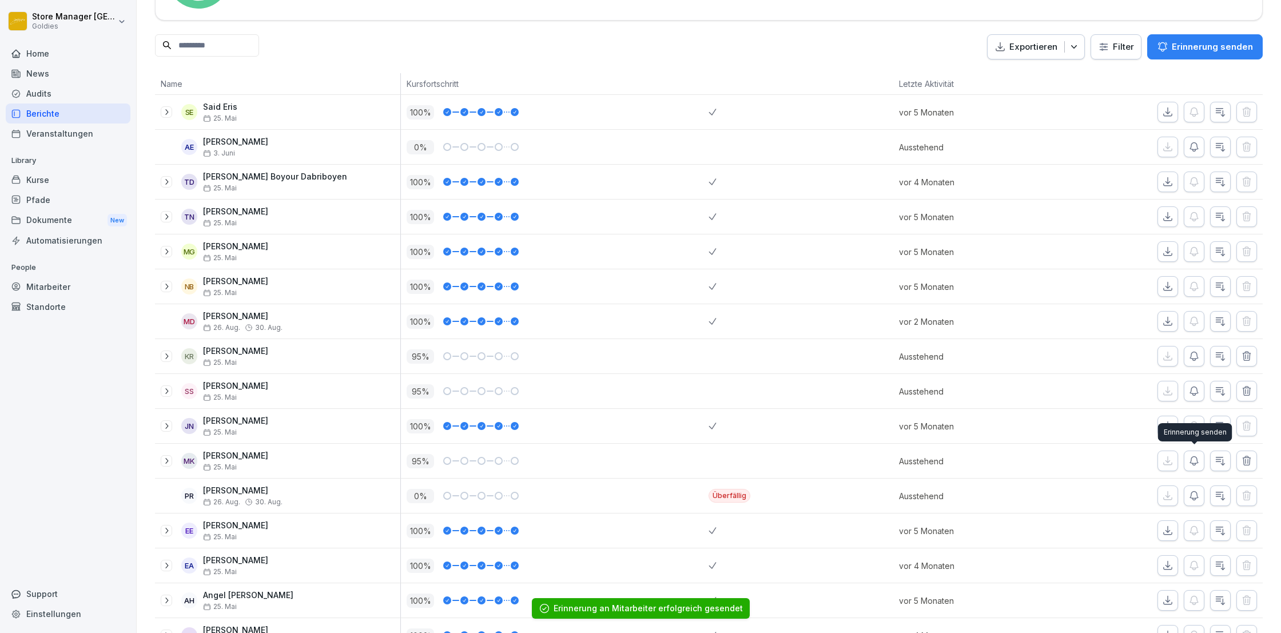
click at [1194, 457] on icon "button" at bounding box center [1193, 460] width 11 height 11
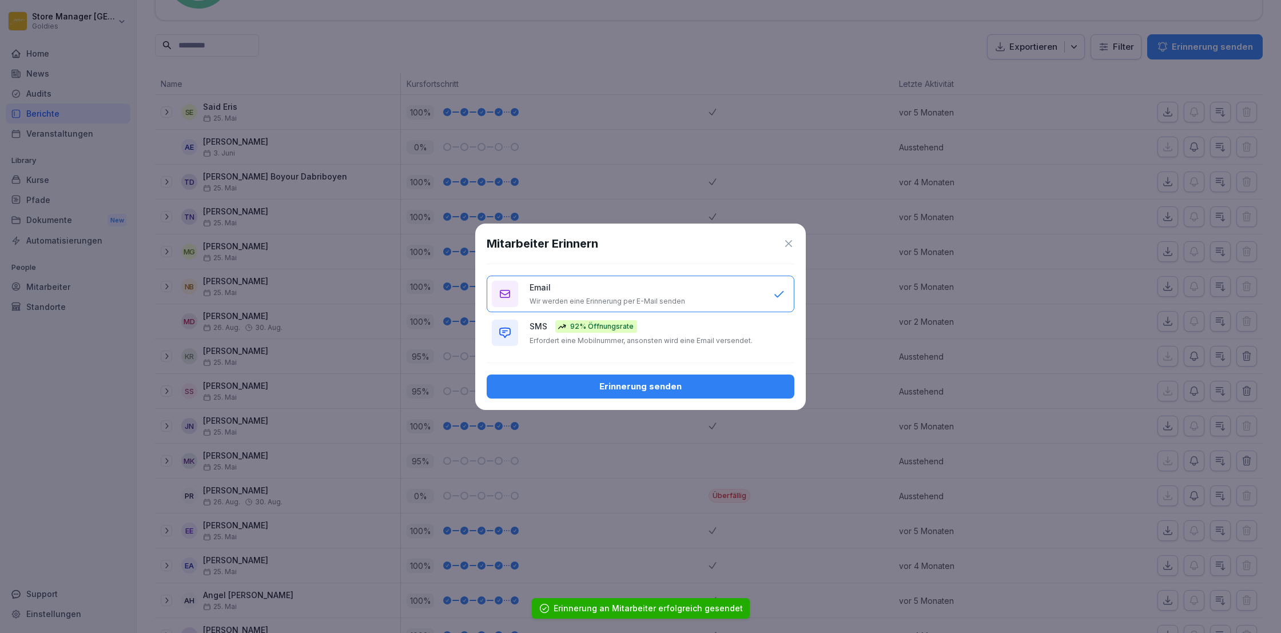
click at [649, 388] on div "Erinnerung senden" at bounding box center [640, 386] width 289 height 13
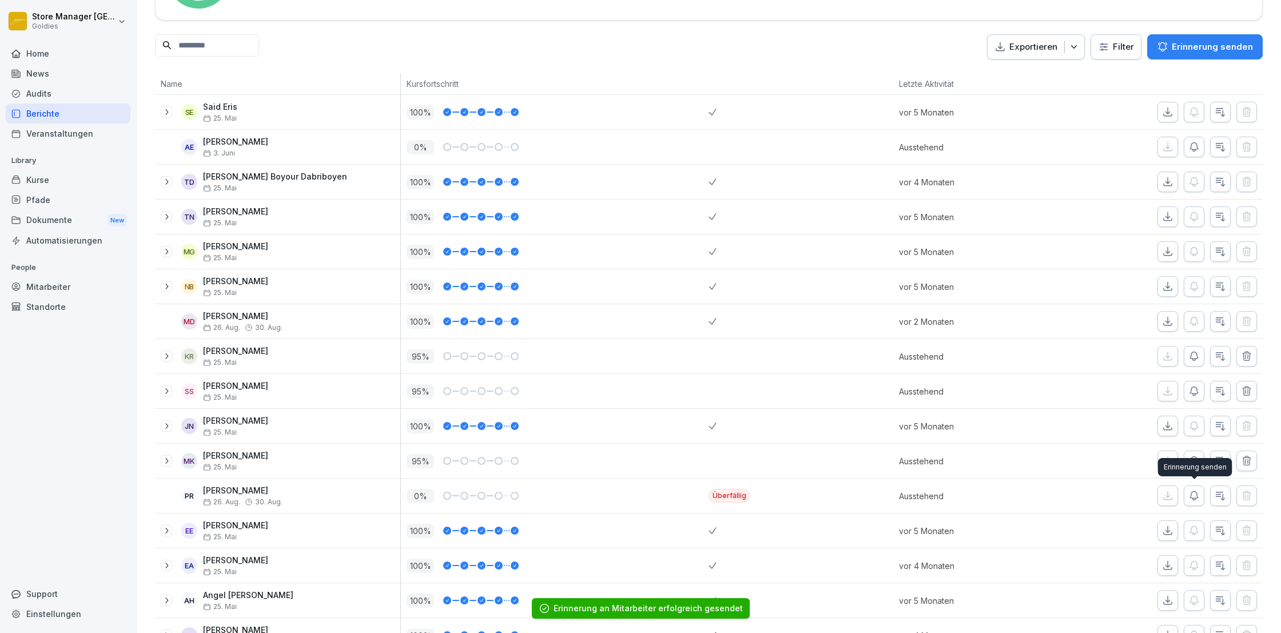
click at [1200, 495] on button "button" at bounding box center [1194, 496] width 21 height 21
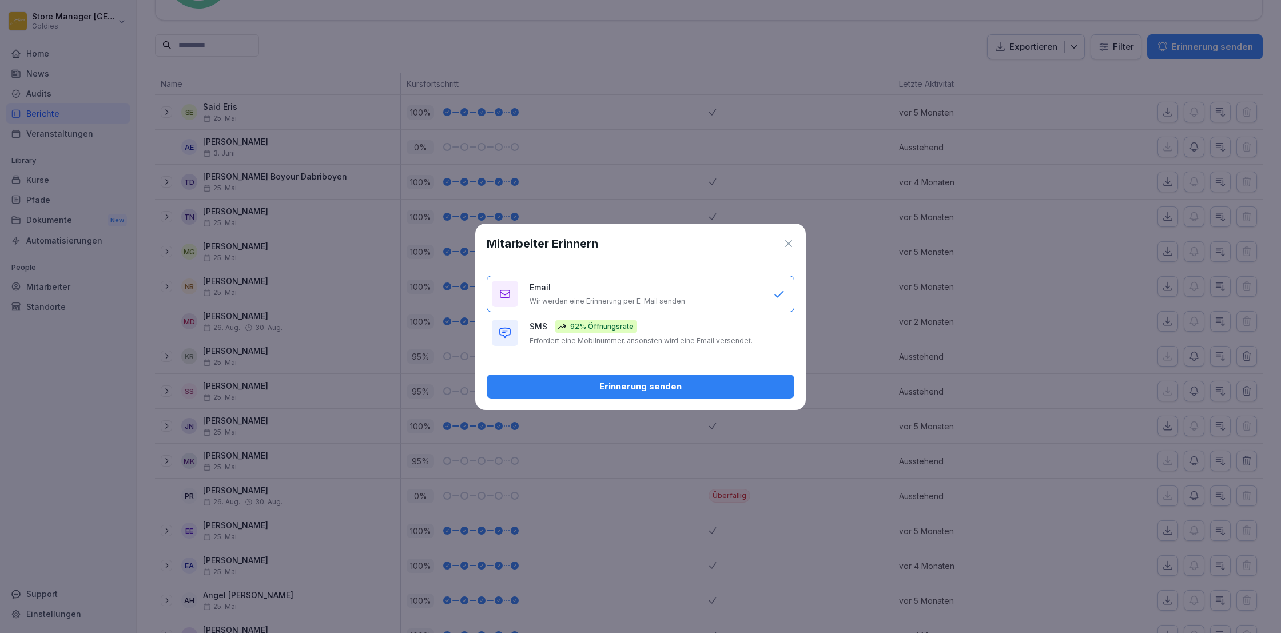
click at [727, 388] on div "Erinnerung senden" at bounding box center [640, 386] width 289 height 13
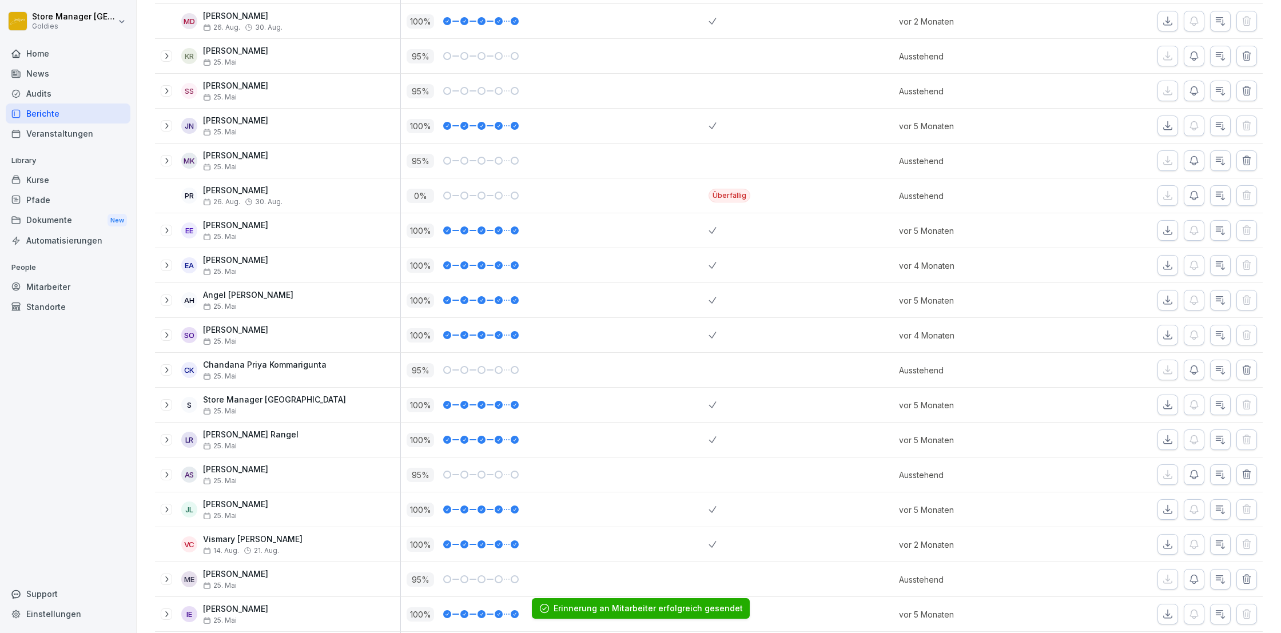
scroll to position [427, 0]
click at [1195, 365] on icon "button" at bounding box center [1193, 369] width 11 height 11
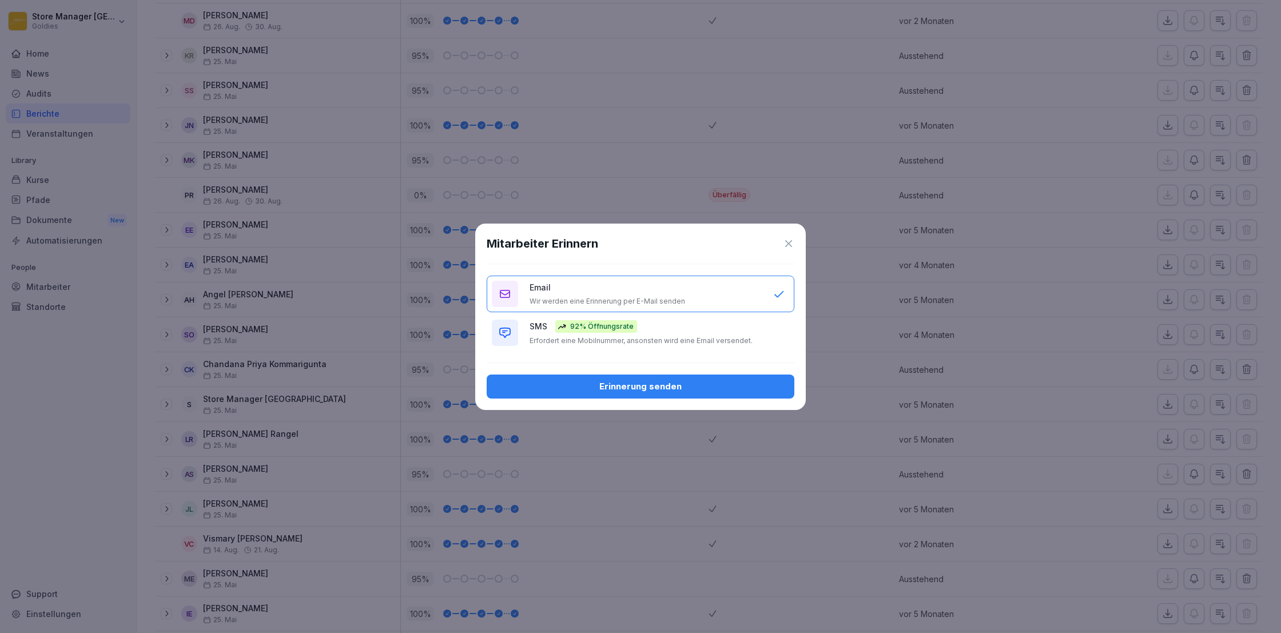
click at [666, 386] on div "Erinnerung senden" at bounding box center [640, 386] width 289 height 13
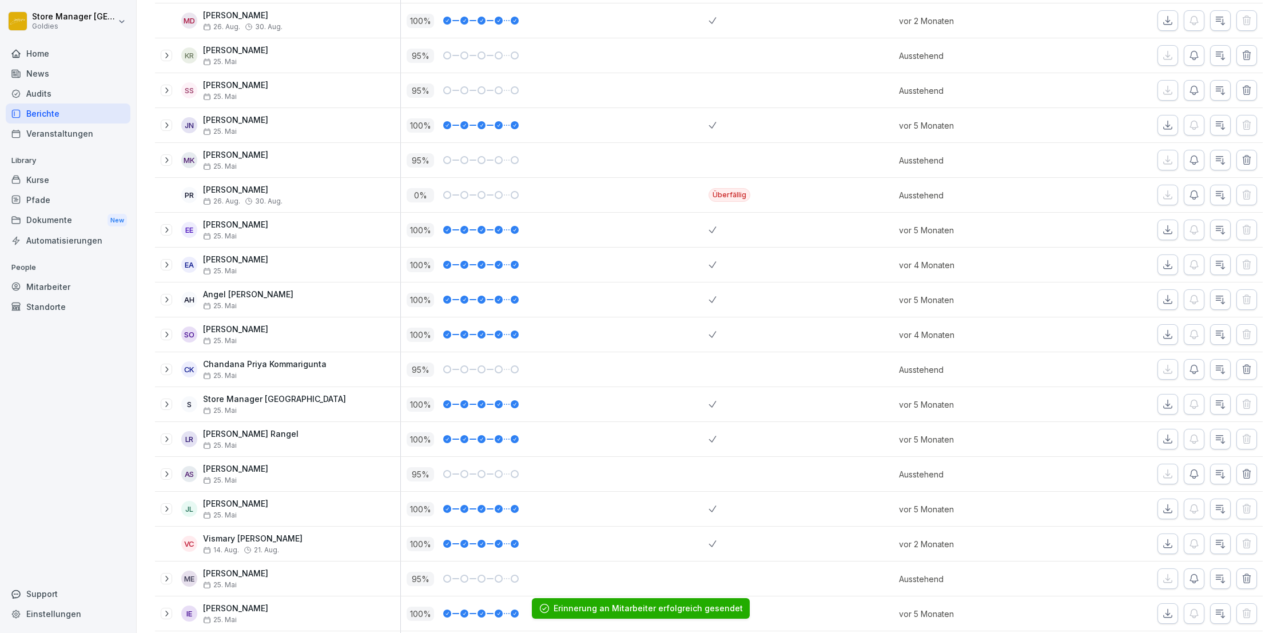
click at [1191, 472] on icon "button" at bounding box center [1193, 473] width 11 height 11
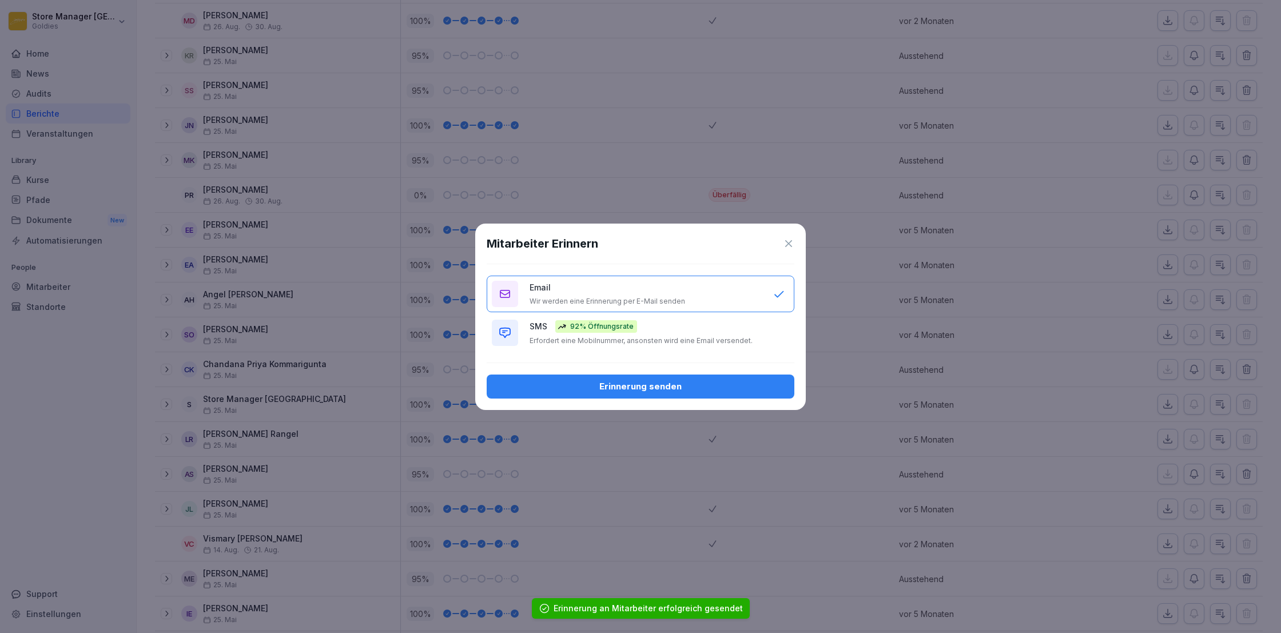
click at [625, 385] on div "Erinnerung senden" at bounding box center [640, 386] width 289 height 13
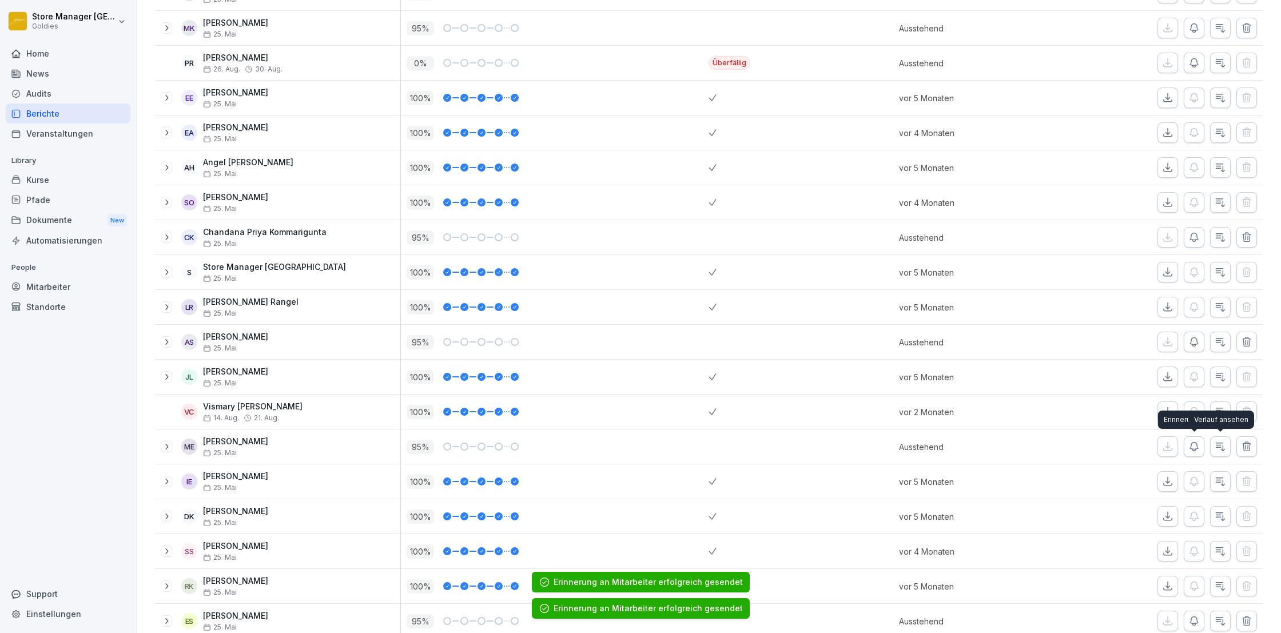
scroll to position [559, 0]
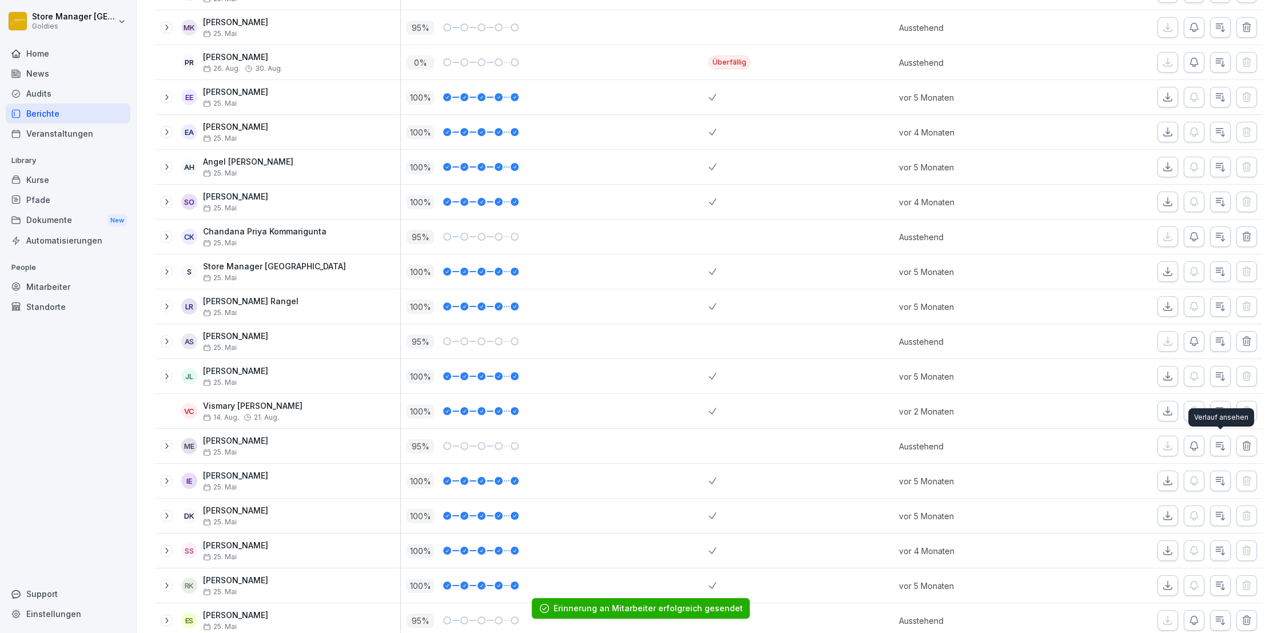
click at [1196, 441] on icon "button" at bounding box center [1193, 445] width 11 height 11
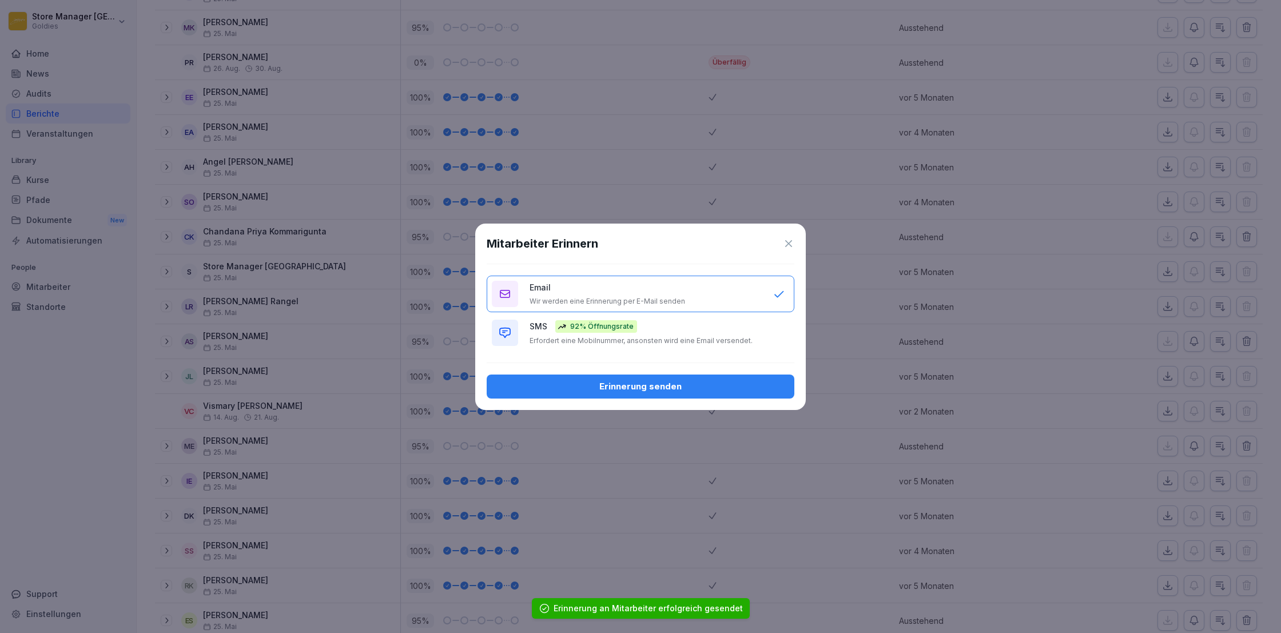
click at [680, 388] on div "Erinnerung senden" at bounding box center [640, 386] width 289 height 13
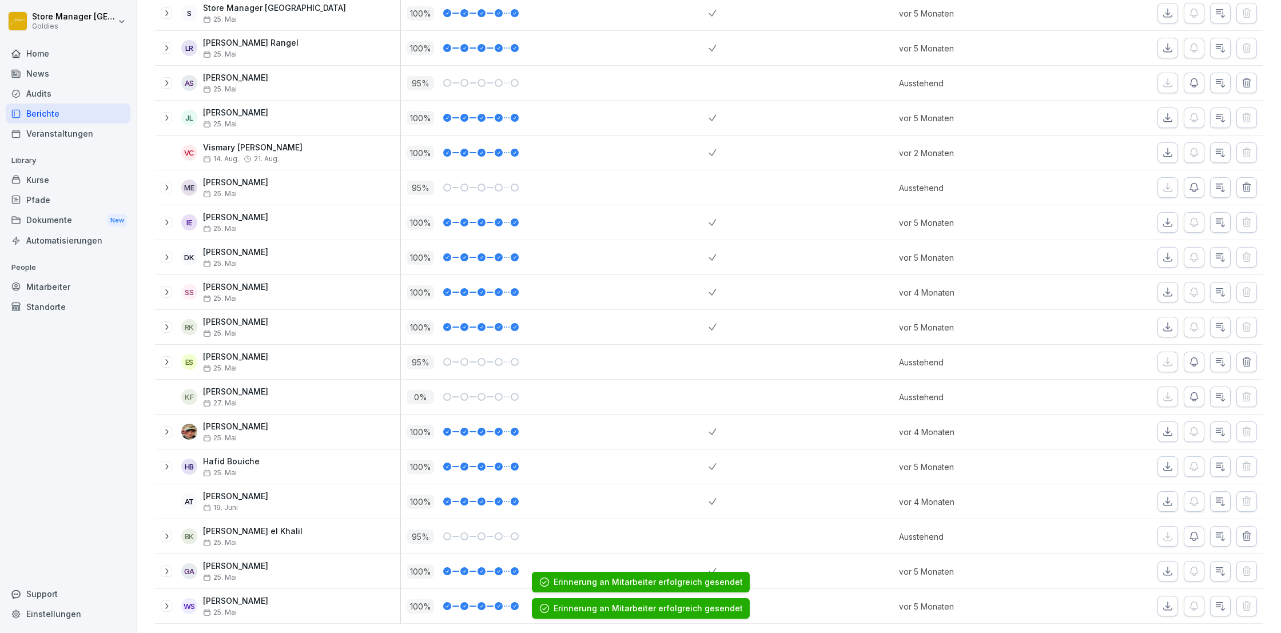
scroll to position [817, 0]
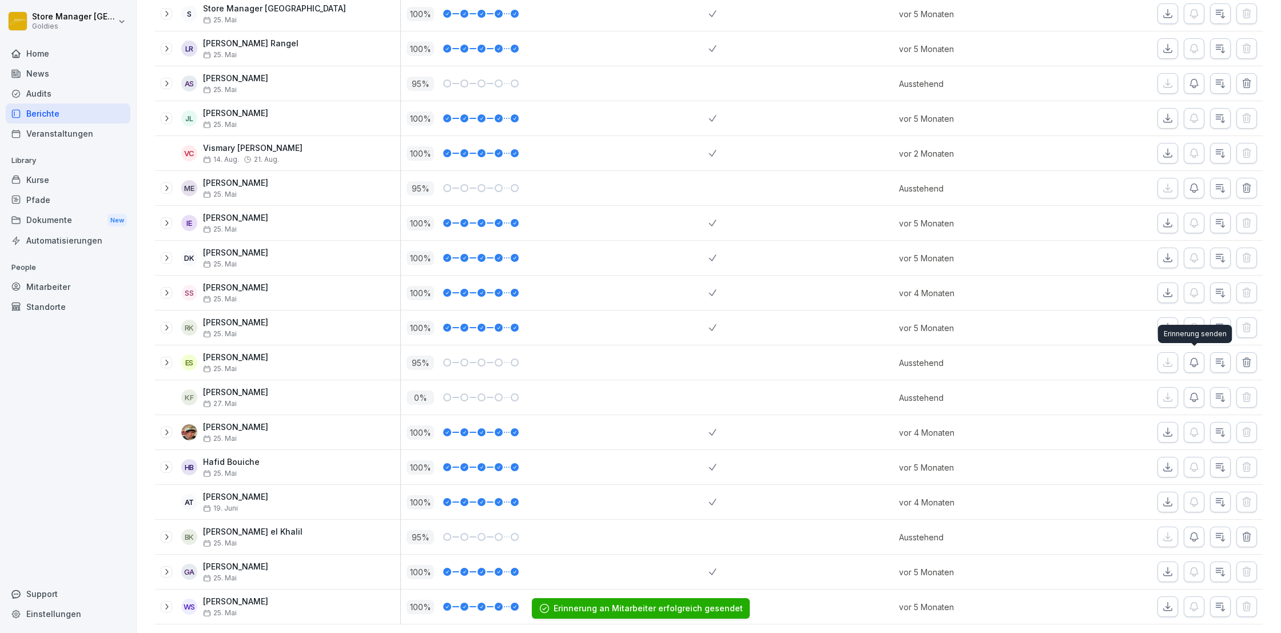
click at [1196, 363] on icon "button" at bounding box center [1193, 362] width 11 height 11
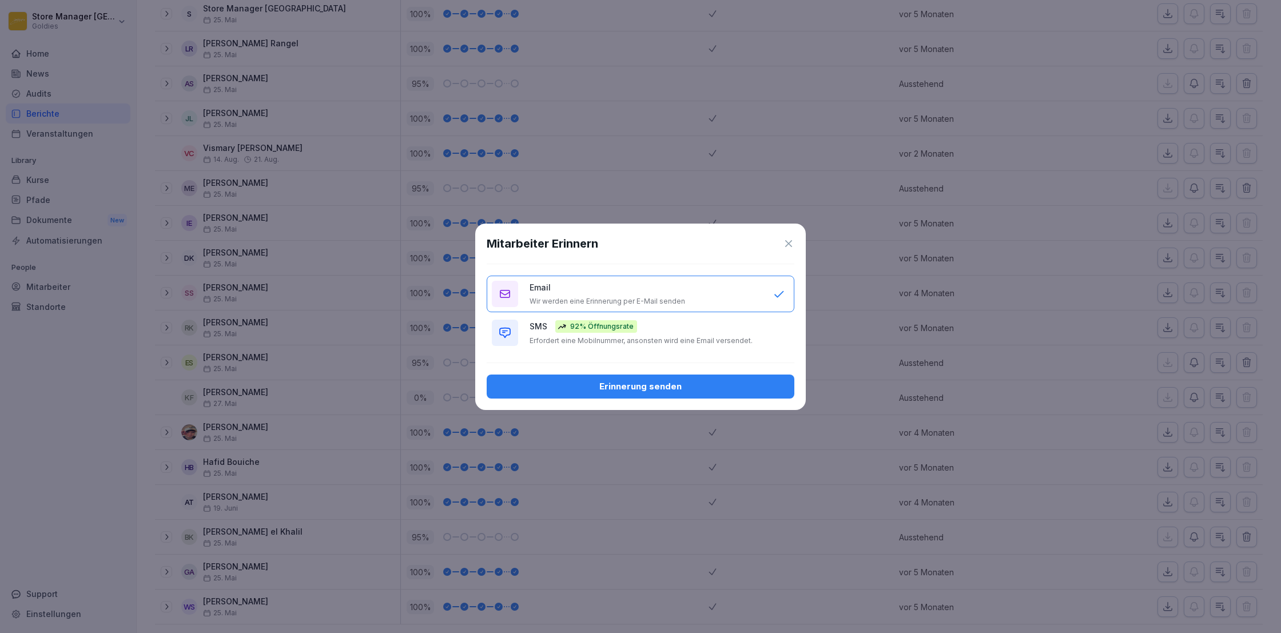
click at [743, 389] on div "Erinnerung senden" at bounding box center [640, 386] width 289 height 13
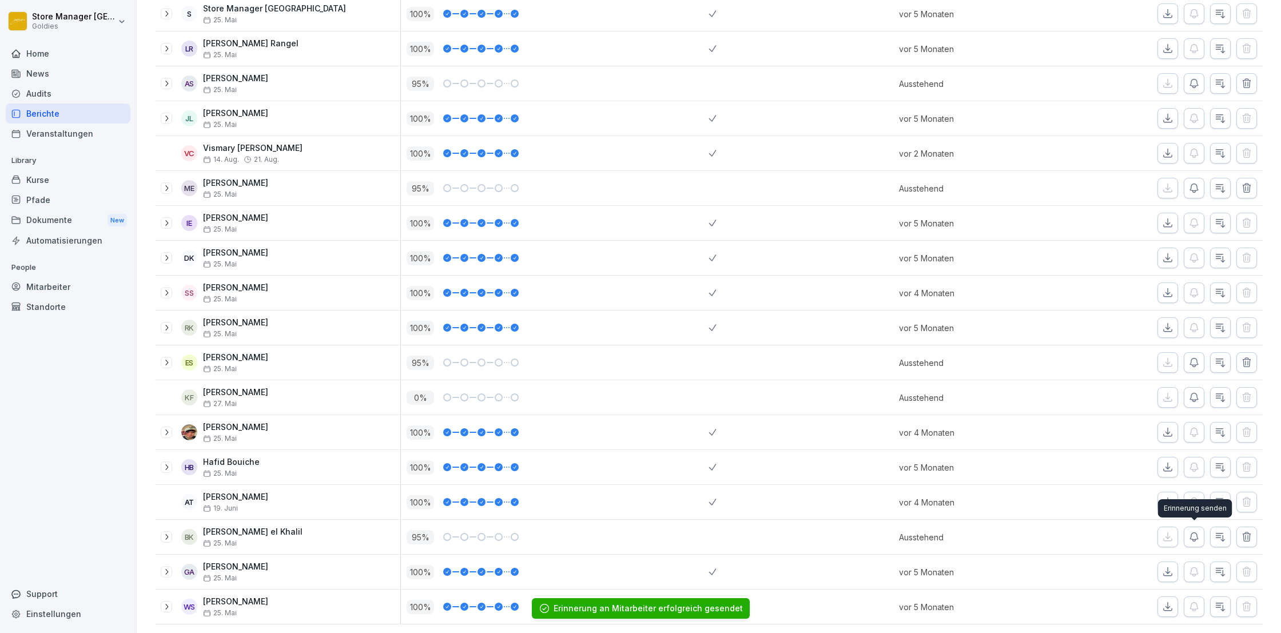
click at [1192, 534] on icon "button" at bounding box center [1193, 536] width 11 height 11
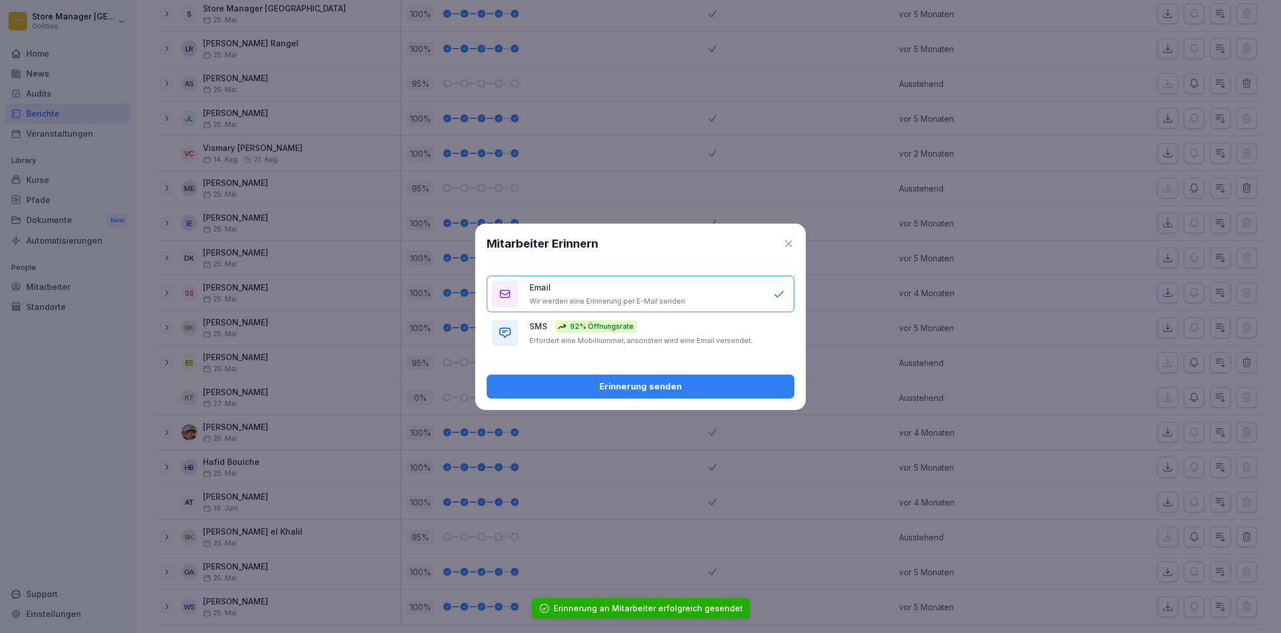
click at [594, 387] on div "Erinnerung senden" at bounding box center [640, 386] width 289 height 13
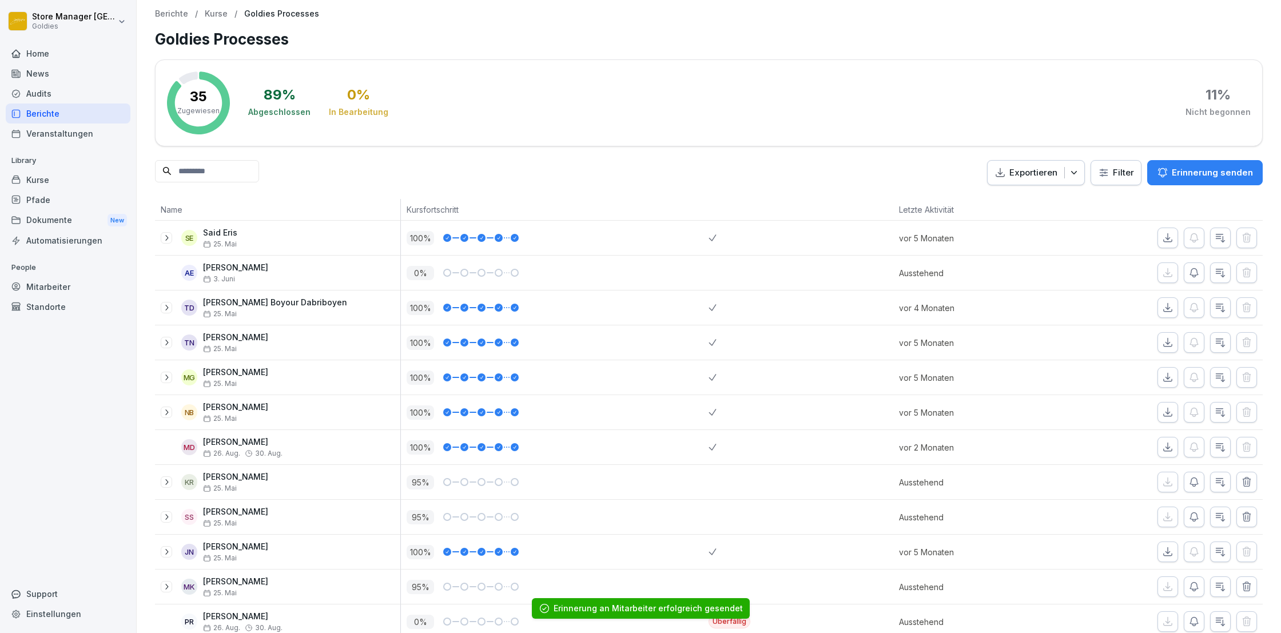
scroll to position [0, 0]
click at [62, 115] on div "Berichte" at bounding box center [68, 114] width 125 height 20
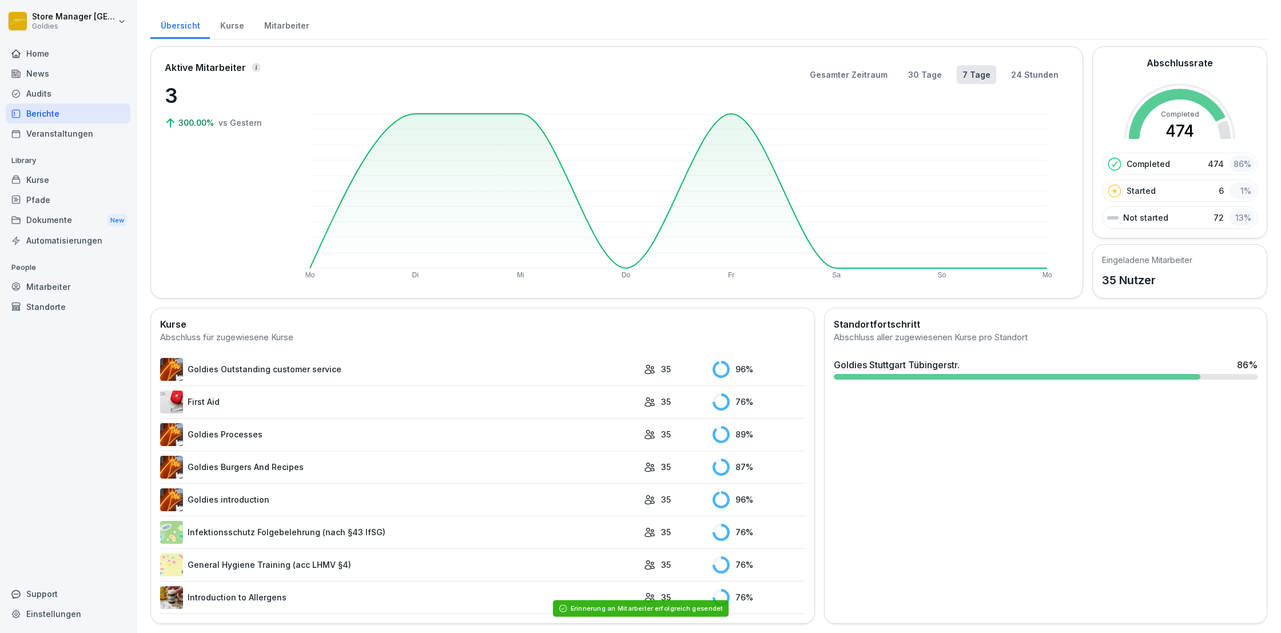
scroll to position [23, 0]
click at [233, 467] on link "Goldies Burgers And Recipes" at bounding box center [399, 467] width 478 height 23
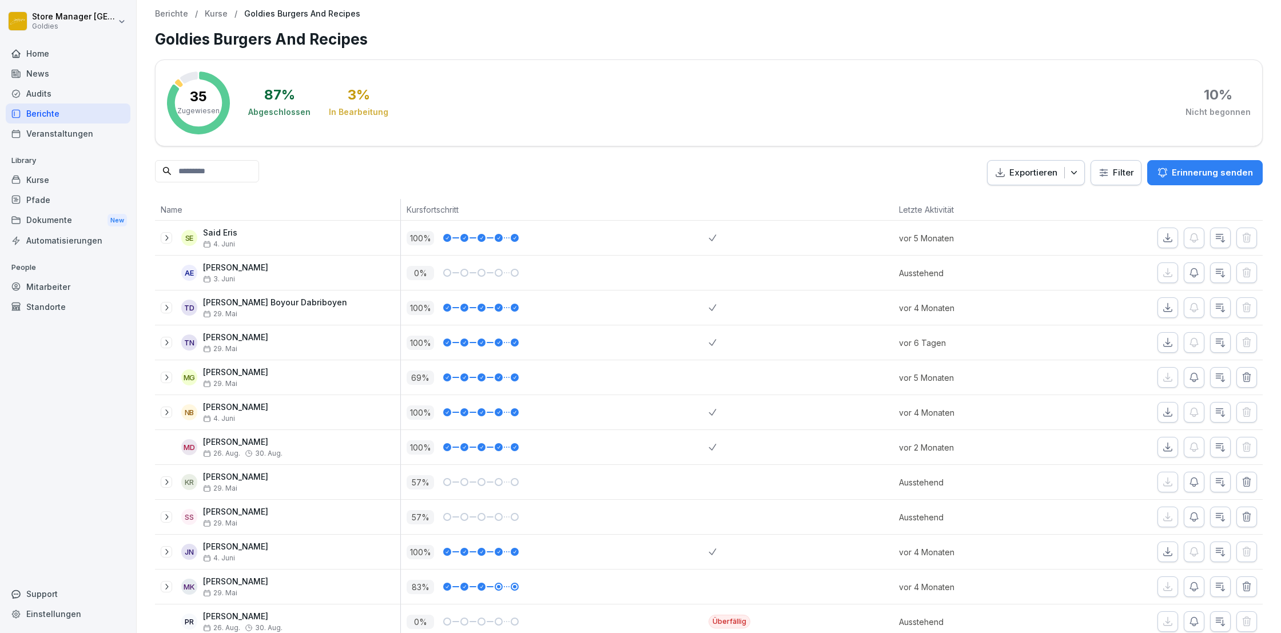
click at [1197, 173] on p "Erinnerung senden" at bounding box center [1212, 172] width 81 height 13
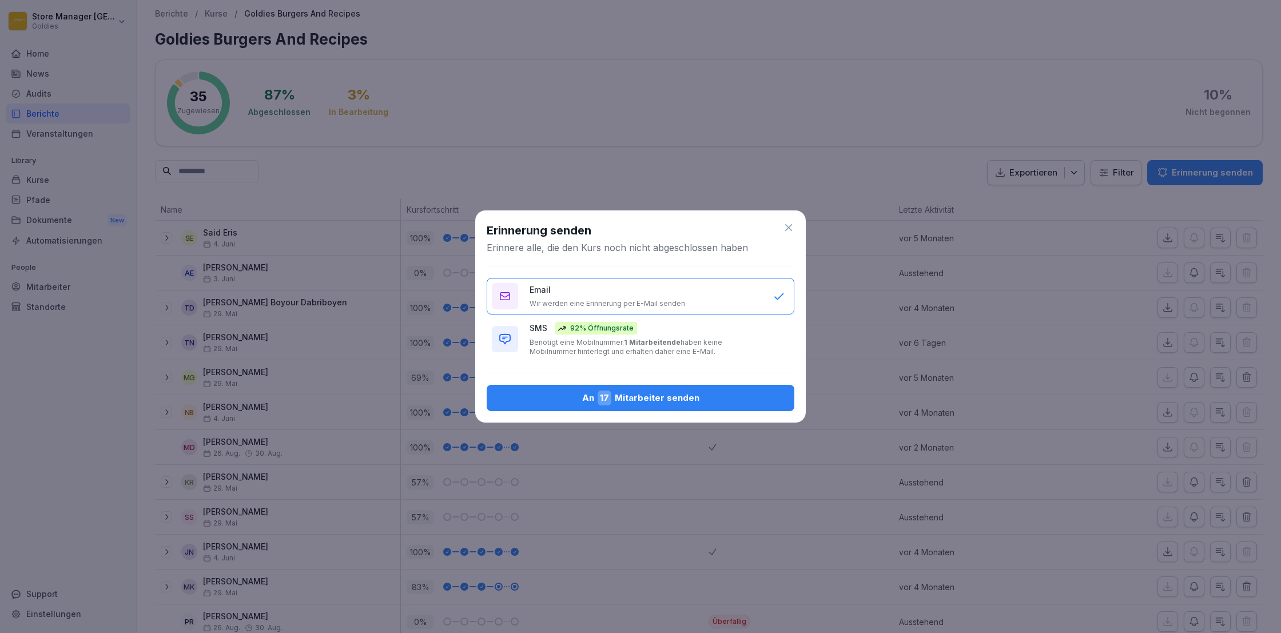
click at [669, 404] on div "An 17 Mitarbeiter senden" at bounding box center [640, 398] width 289 height 15
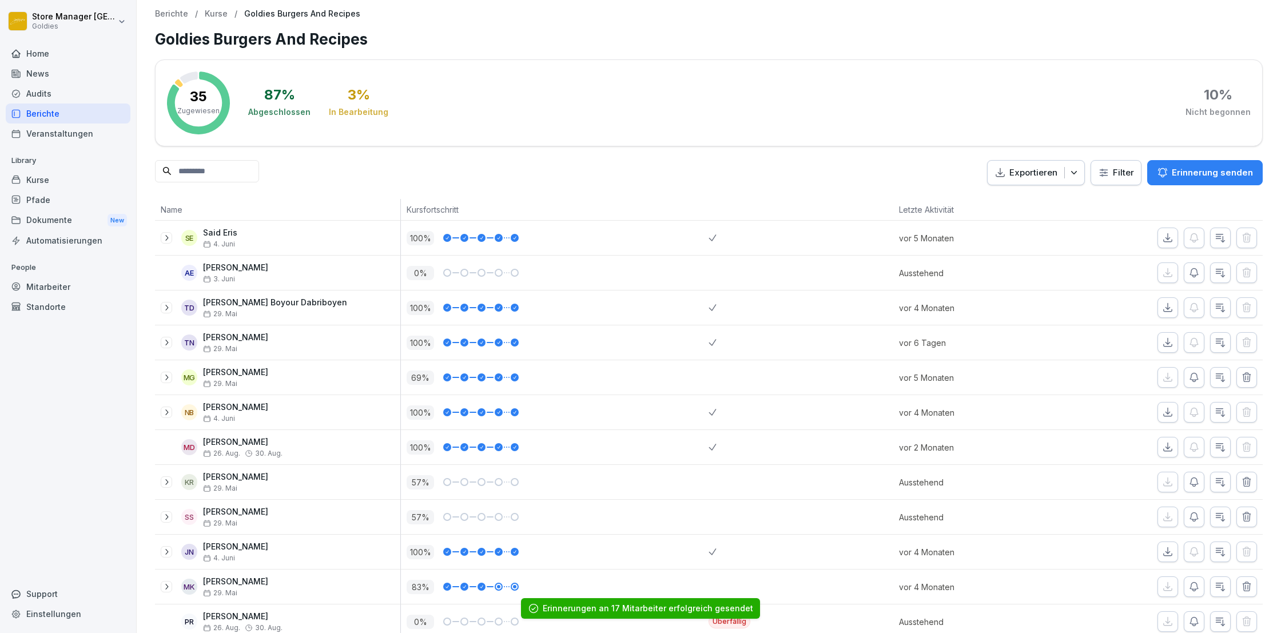
click at [52, 113] on div "Berichte" at bounding box center [68, 114] width 125 height 20
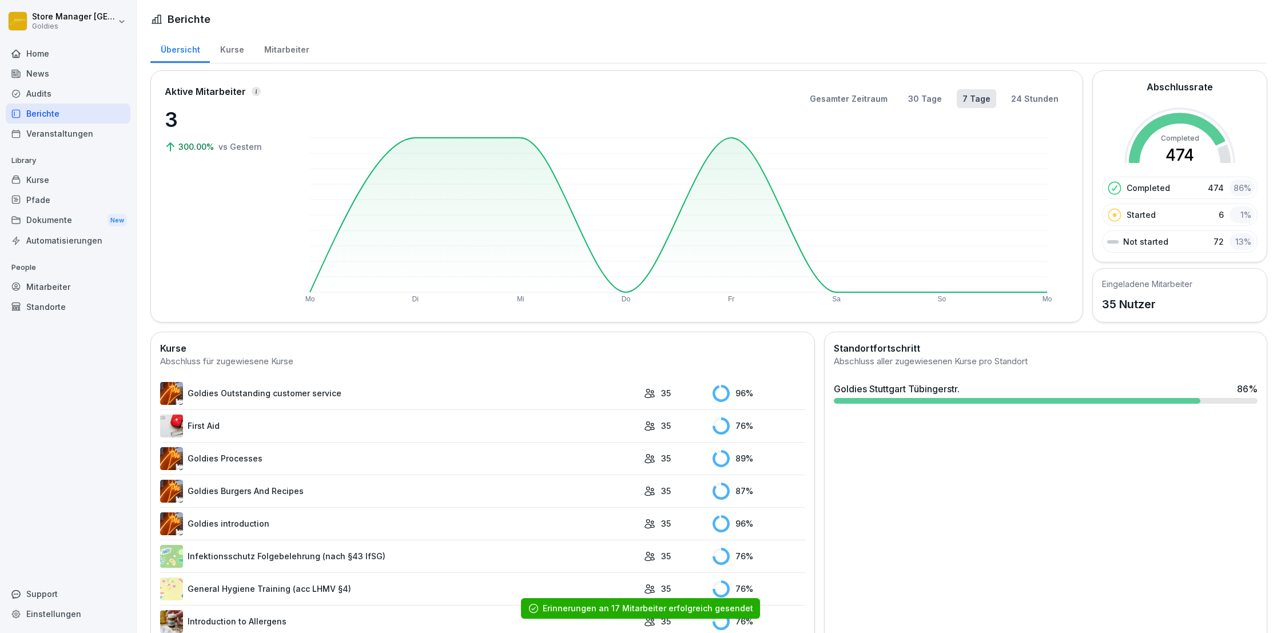
click at [250, 522] on link "Goldies introduction" at bounding box center [399, 523] width 478 height 23
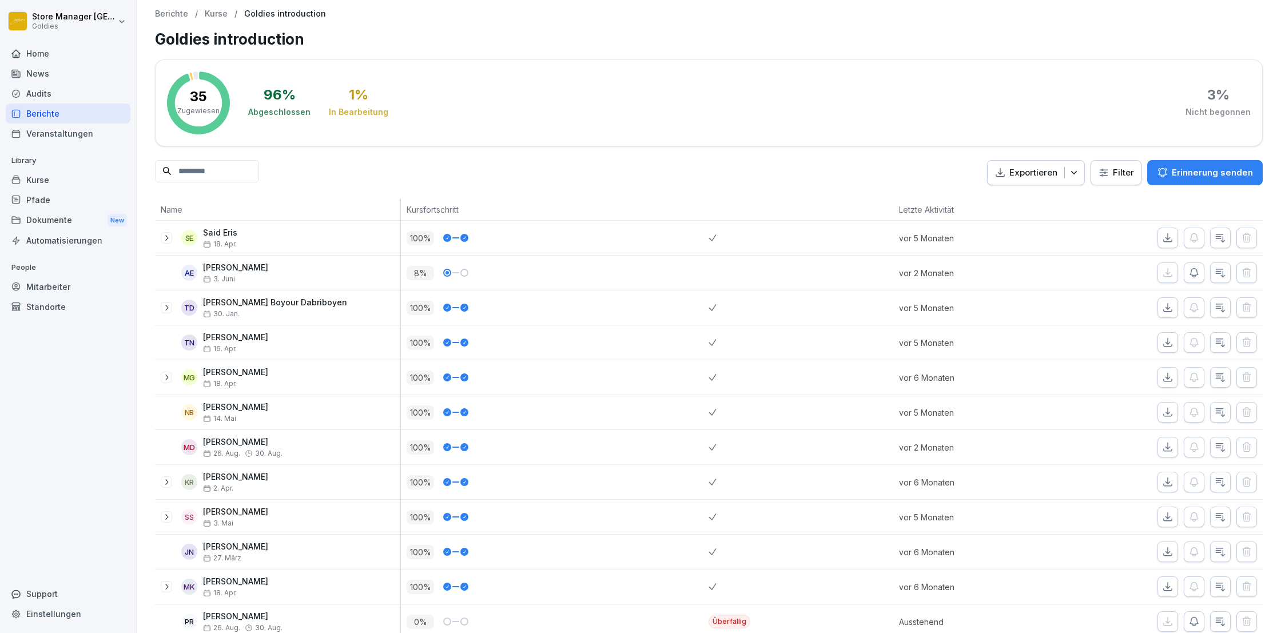
click at [1216, 162] on button "Erinnerung senden" at bounding box center [1205, 172] width 116 height 25
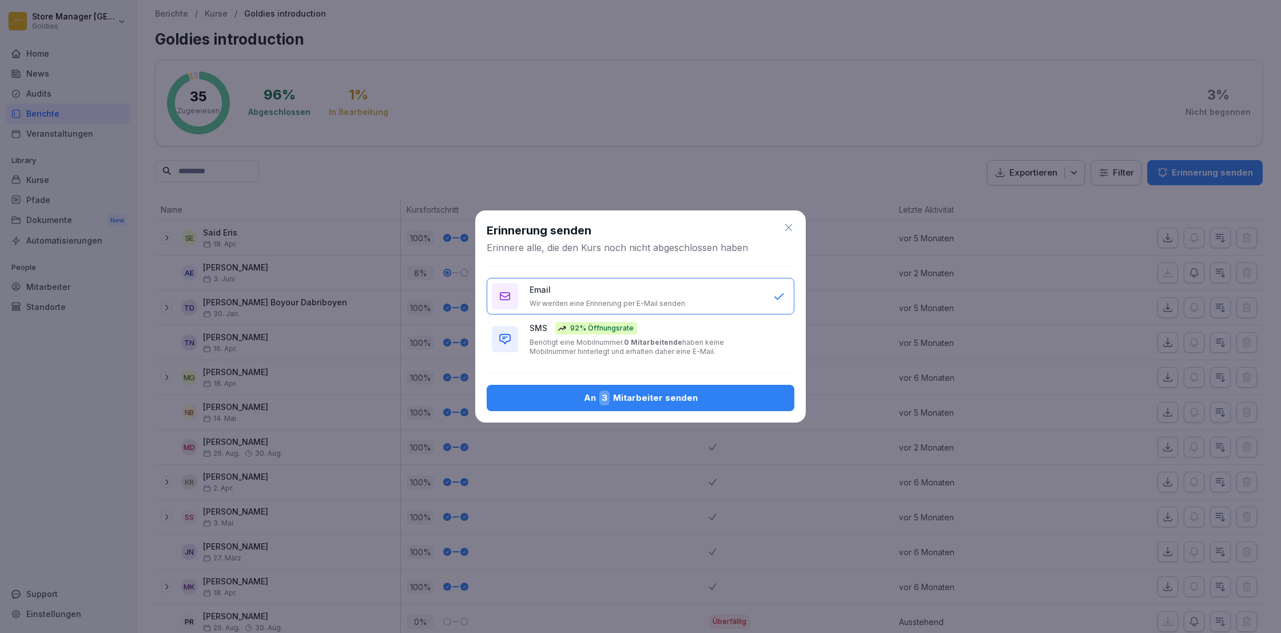
click at [674, 400] on div "An 3 Mitarbeiter senden" at bounding box center [640, 398] width 289 height 15
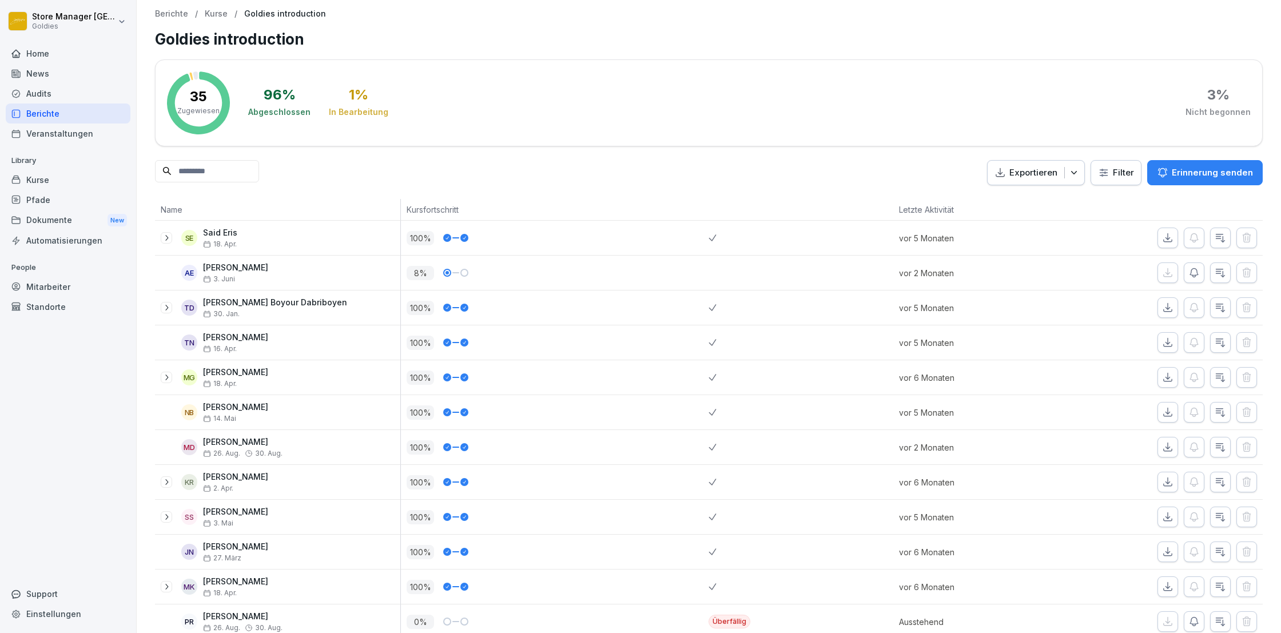
click at [53, 110] on div "Berichte" at bounding box center [68, 114] width 125 height 20
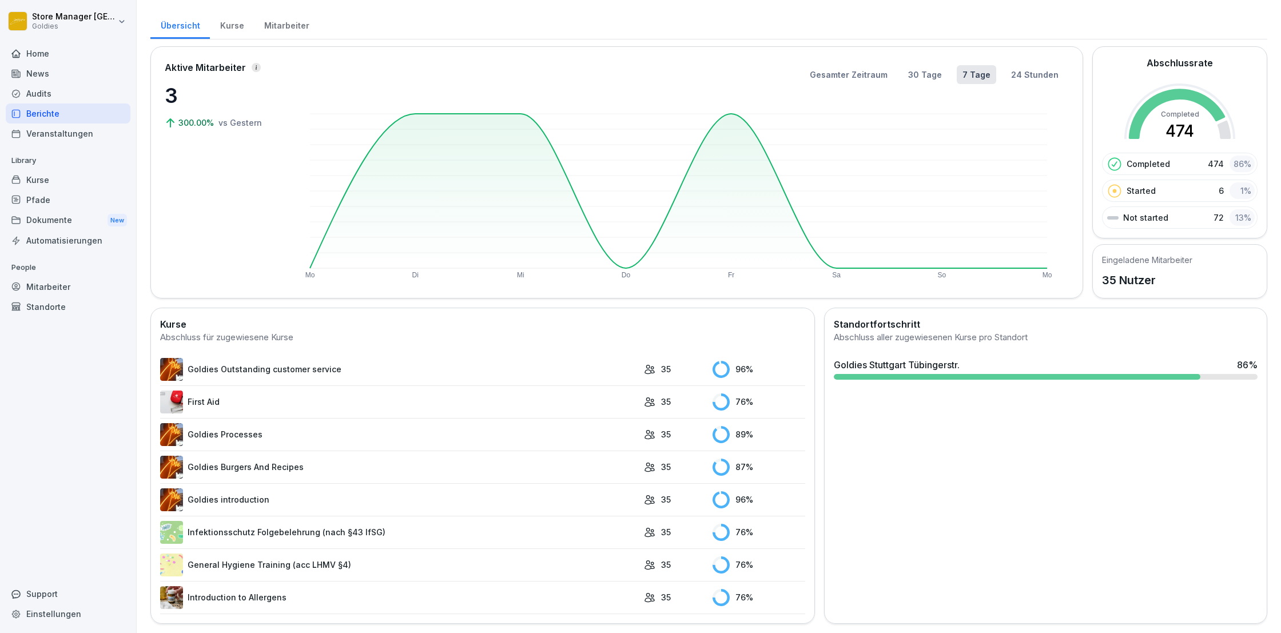
scroll to position [23, 0]
click at [332, 538] on link "Infektionsschutz Folgebelehrung (nach §43 IfSG)" at bounding box center [399, 533] width 478 height 23
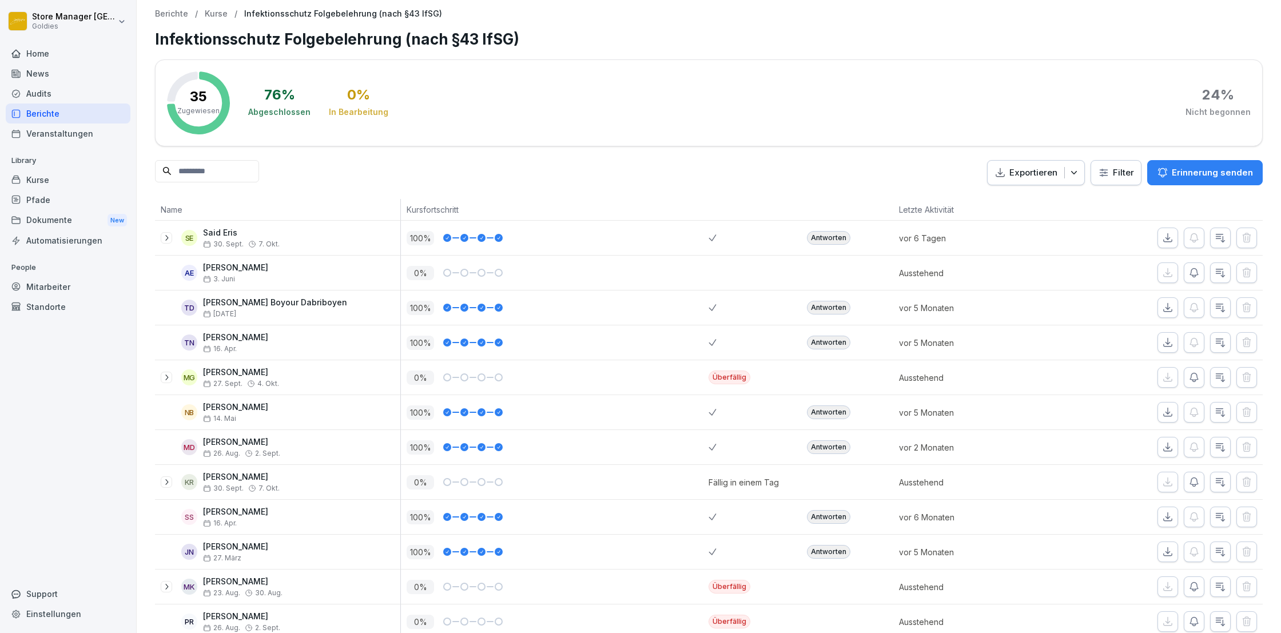
click at [1218, 173] on p "Erinnerung senden" at bounding box center [1212, 172] width 81 height 13
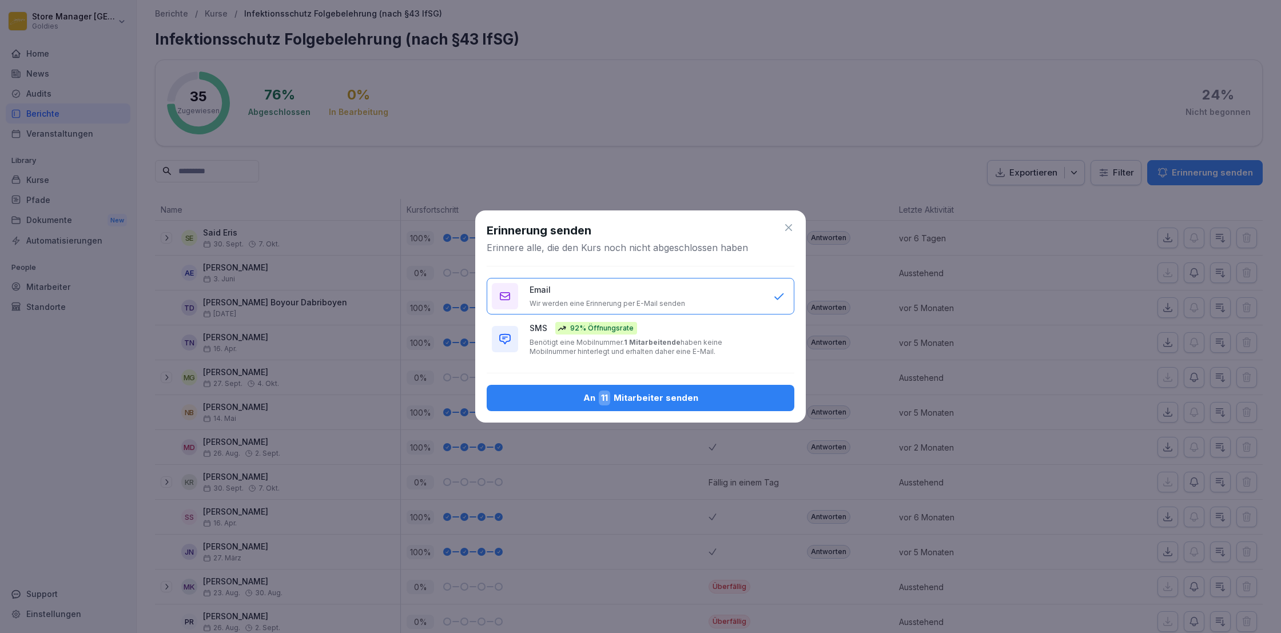
click at [639, 393] on div "An 11 Mitarbeiter senden" at bounding box center [640, 398] width 289 height 15
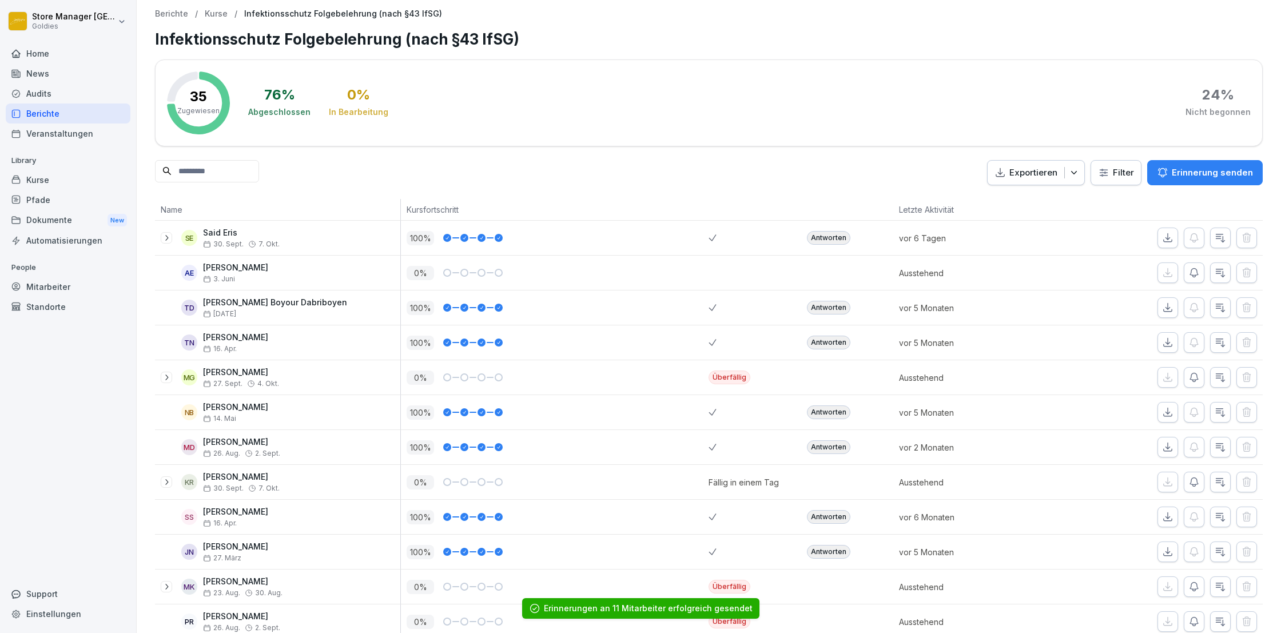
click at [55, 114] on div "Berichte" at bounding box center [68, 114] width 125 height 20
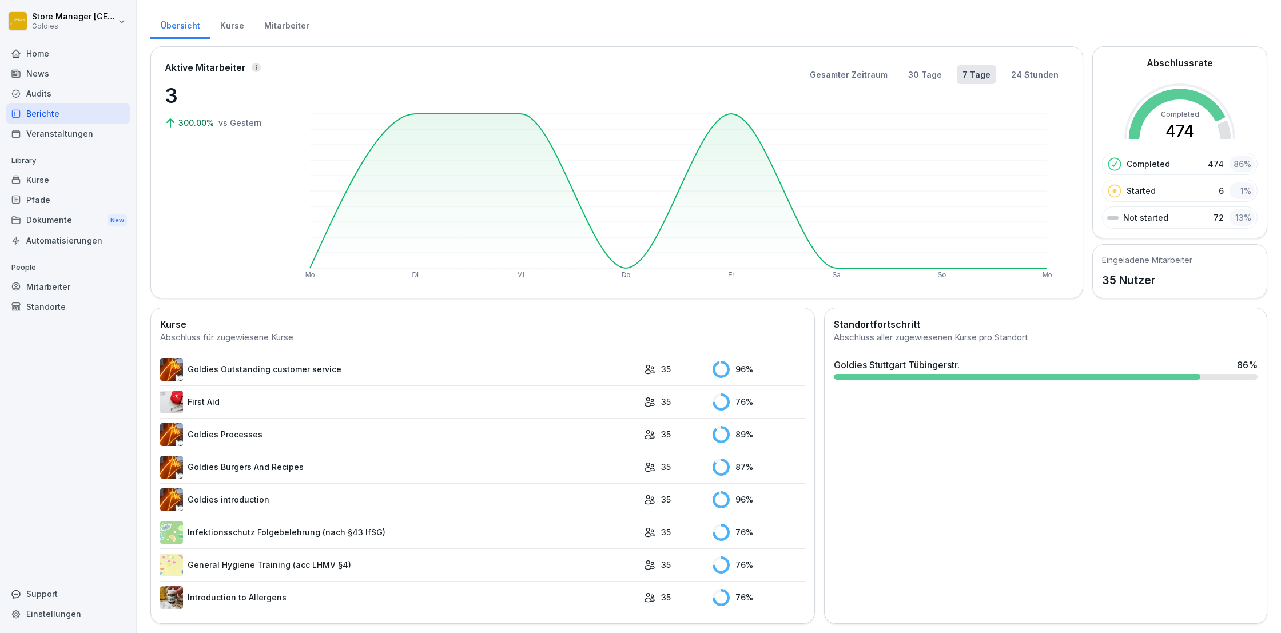
scroll to position [23, 0]
click at [311, 596] on link "Introduction to Allergens" at bounding box center [399, 598] width 478 height 23
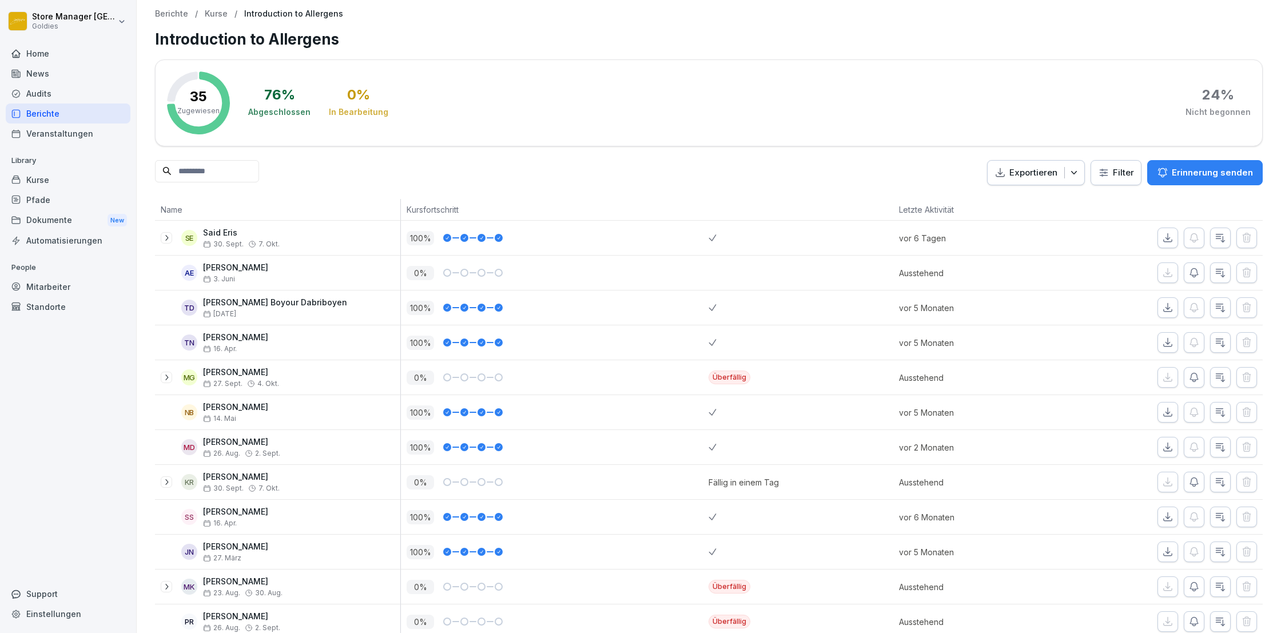
click at [1186, 165] on button "Erinnerung senden" at bounding box center [1205, 172] width 116 height 25
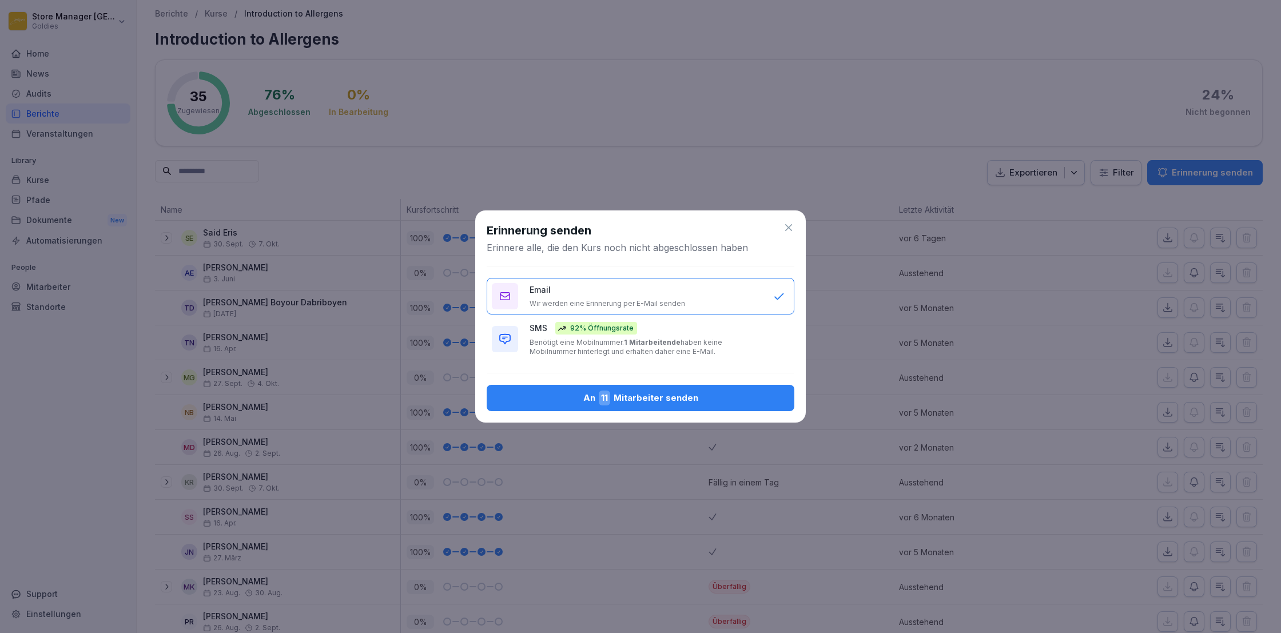
click at [601, 397] on span "11" at bounding box center [604, 398] width 11 height 15
